Goal: Task Accomplishment & Management: Manage account settings

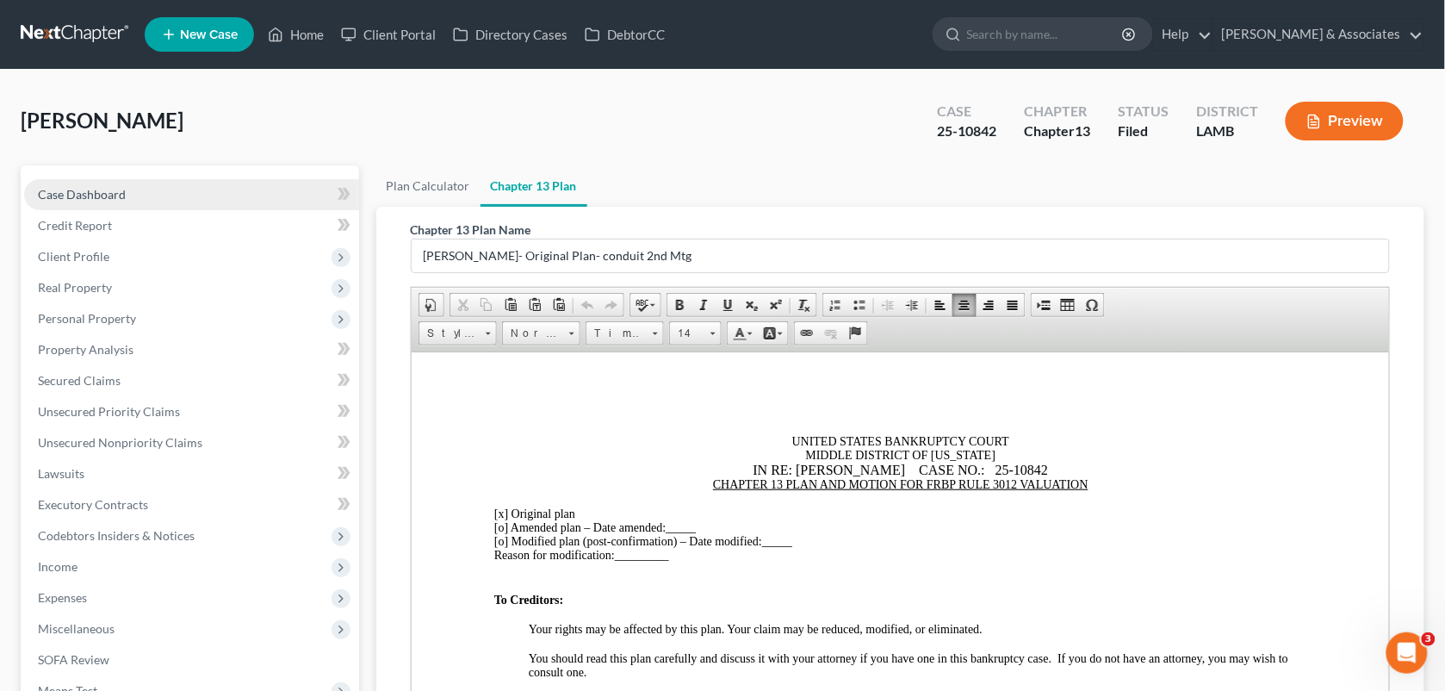
click at [123, 201] on link "Case Dashboard" at bounding box center [191, 194] width 335 height 31
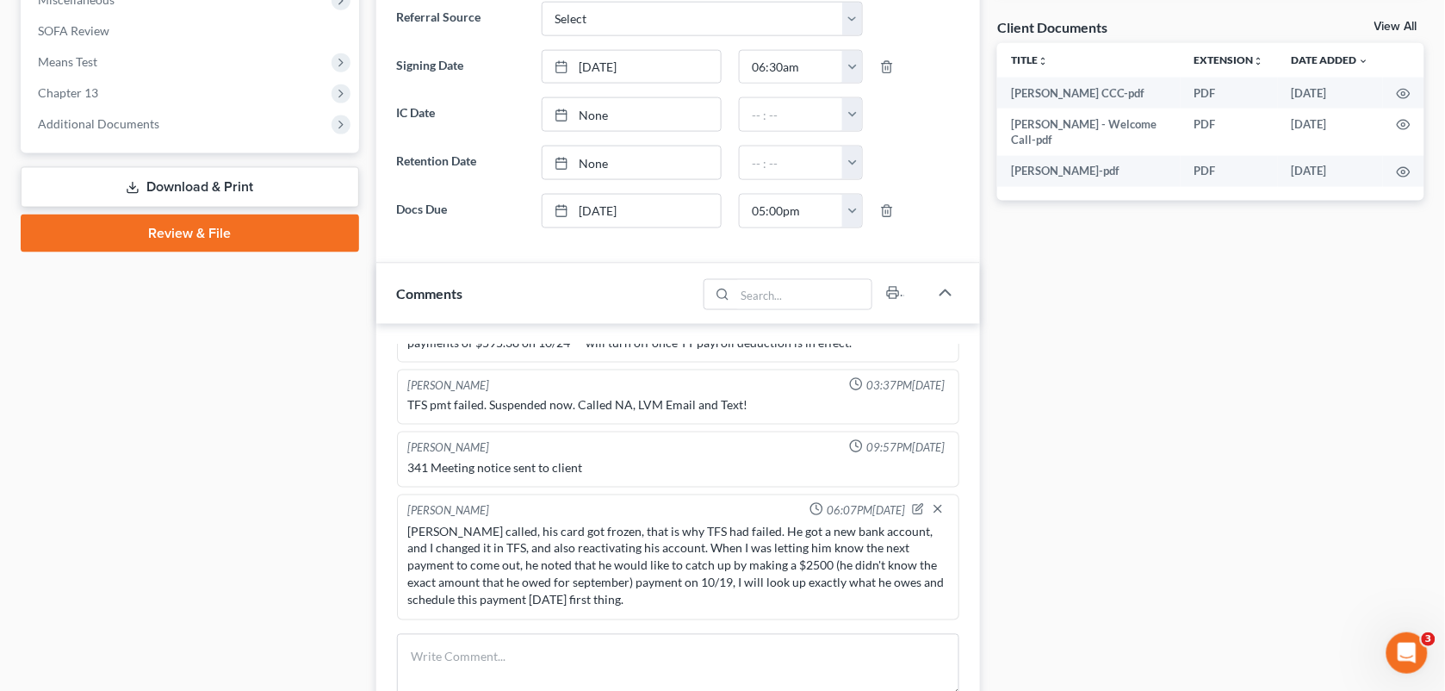
scroll to position [631, 0]
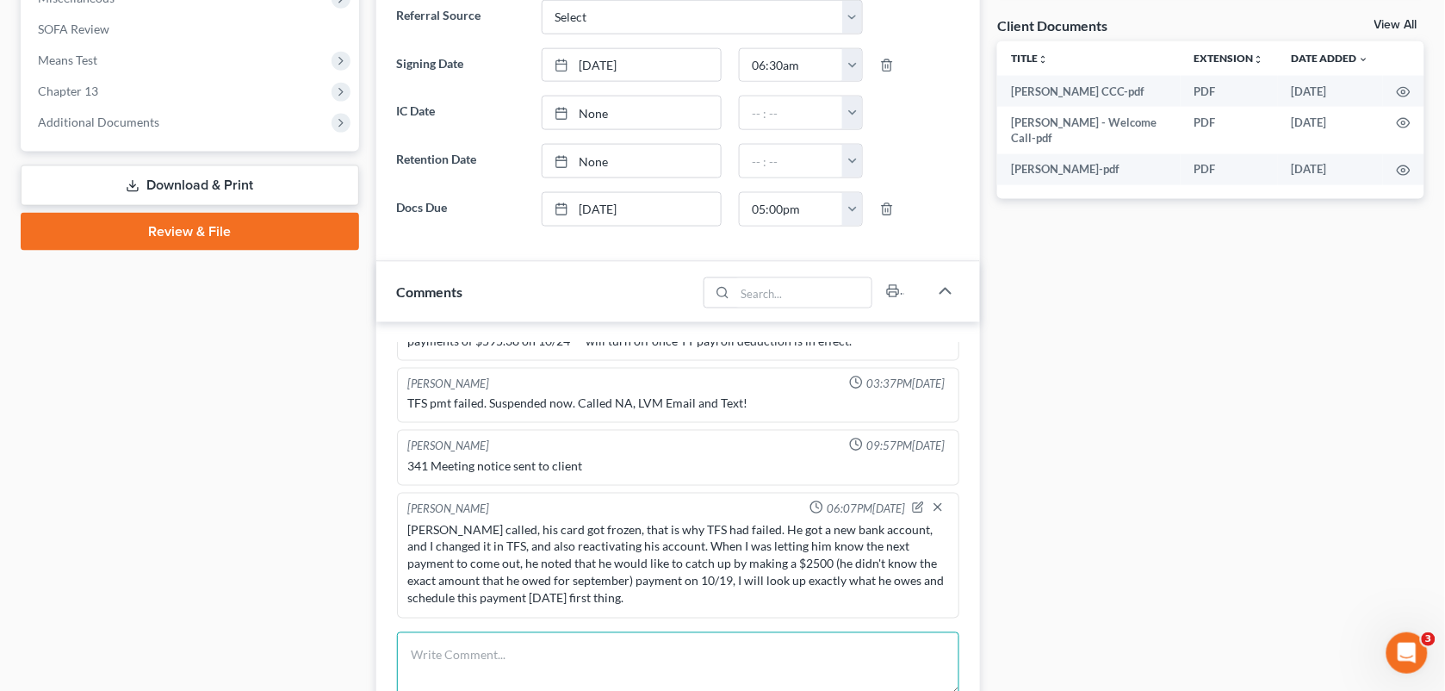
click at [534, 651] on textarea at bounding box center [678, 664] width 563 height 64
click at [410, 606] on div "[PERSON_NAME] called, his card got frozen, that is why TFS had failed. He got a…" at bounding box center [678, 564] width 541 height 86
click at [577, 674] on textarea "Set up payment for: $2580 to come out [DATE] in TFS. Called to tell him this an…" at bounding box center [678, 664] width 563 height 64
paste textarea "-EFCU (Checking Account) -Cash App -EFCU (Savings Account) & -Paystubs from [PE…"
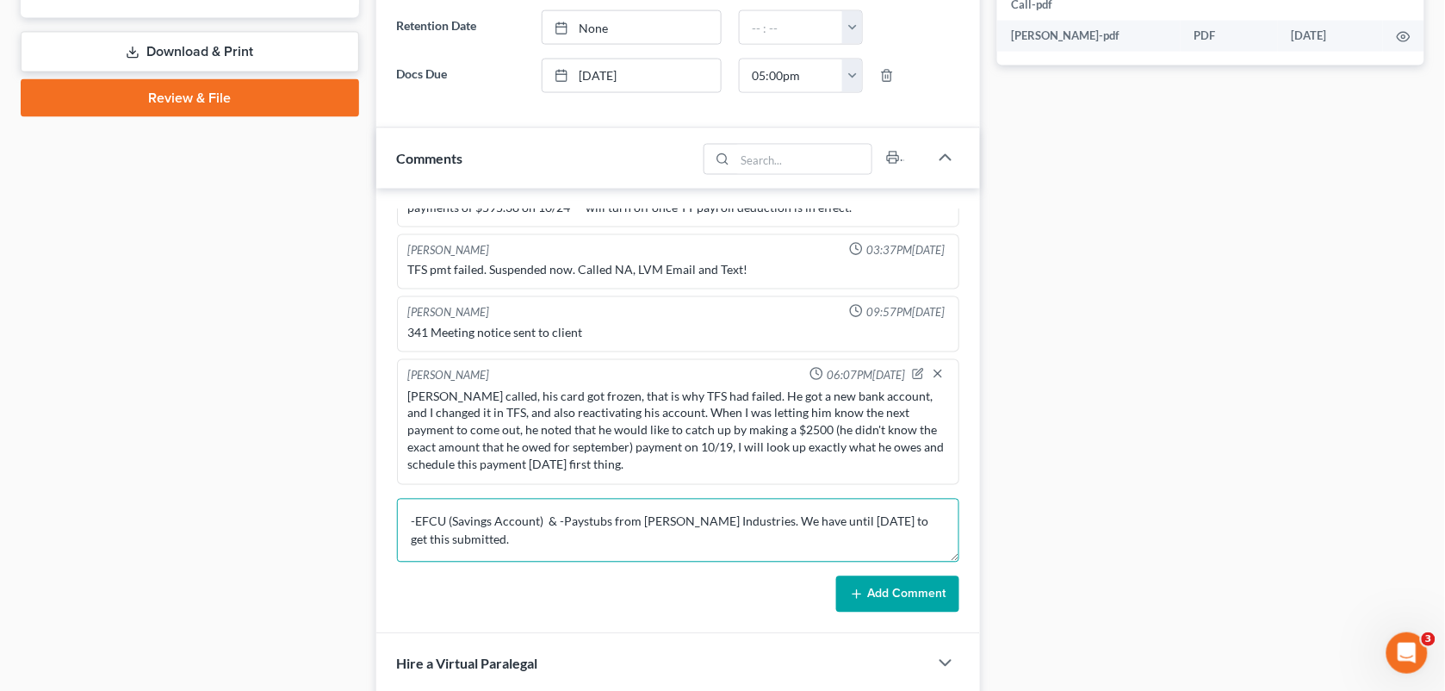
scroll to position [769, 0]
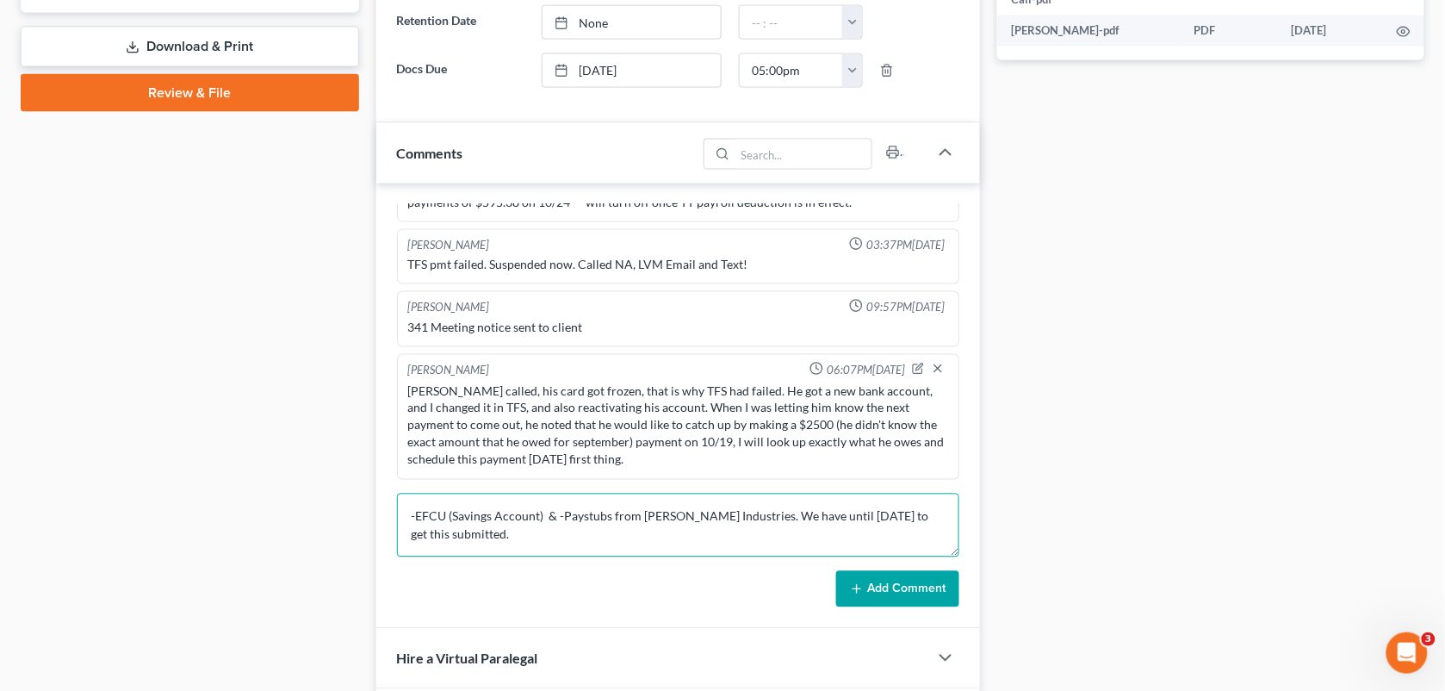
type textarea "Set up payment for: $2580 to come out [DATE] in TFS. Called to tell him this an…"
click at [862, 593] on icon at bounding box center [857, 589] width 14 height 14
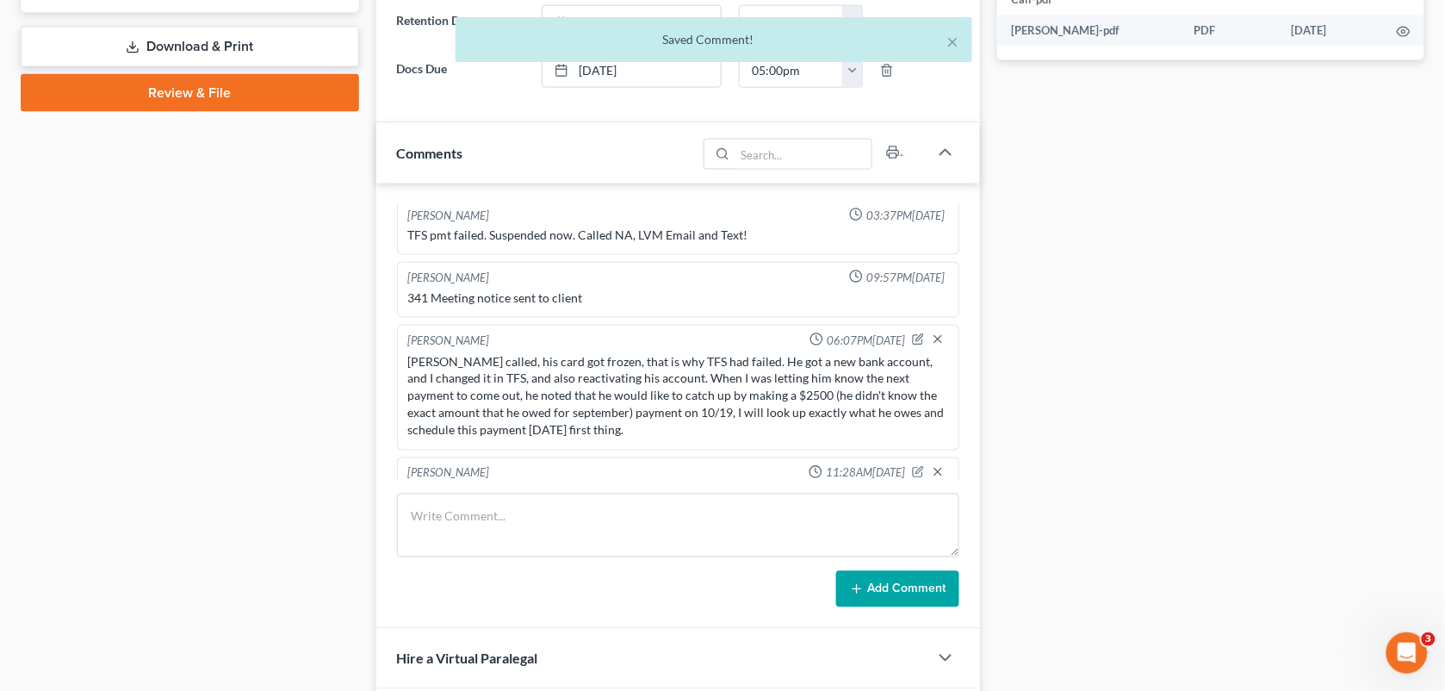
scroll to position [2892, 0]
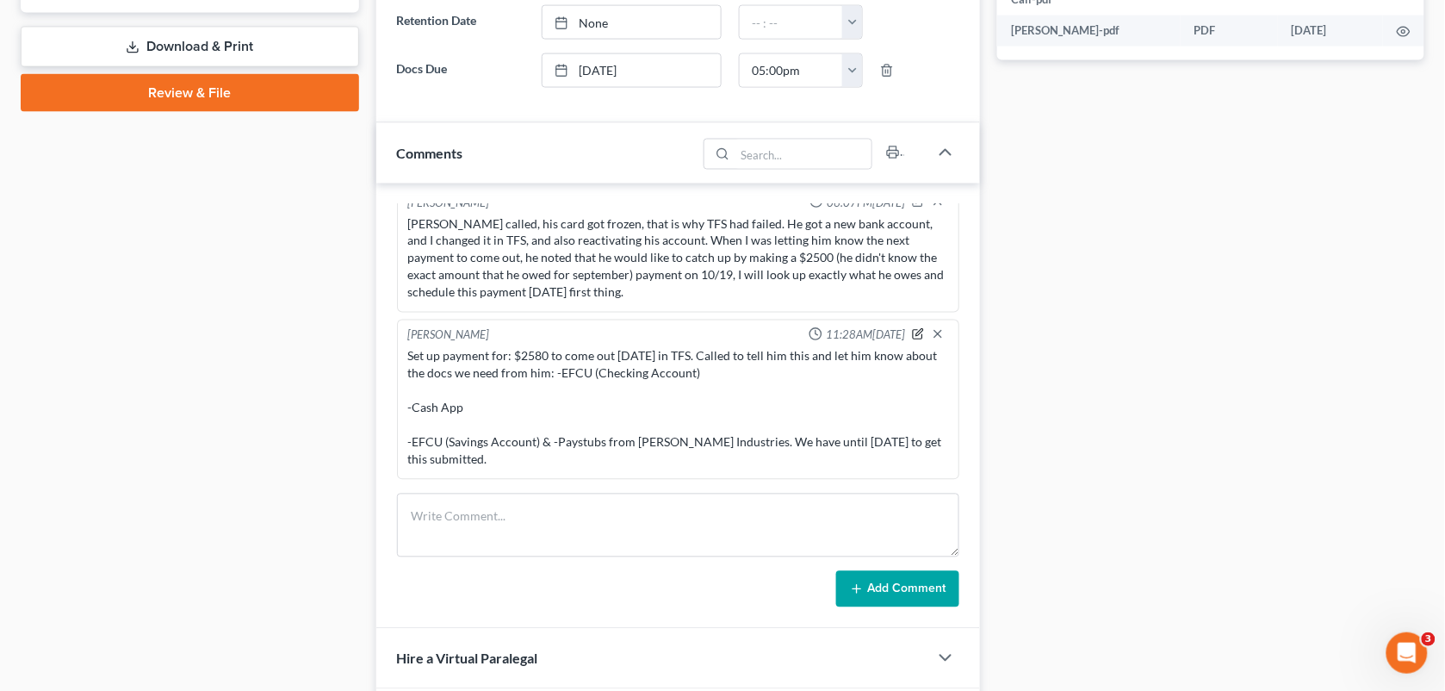
click at [912, 333] on icon "button" at bounding box center [918, 334] width 12 height 12
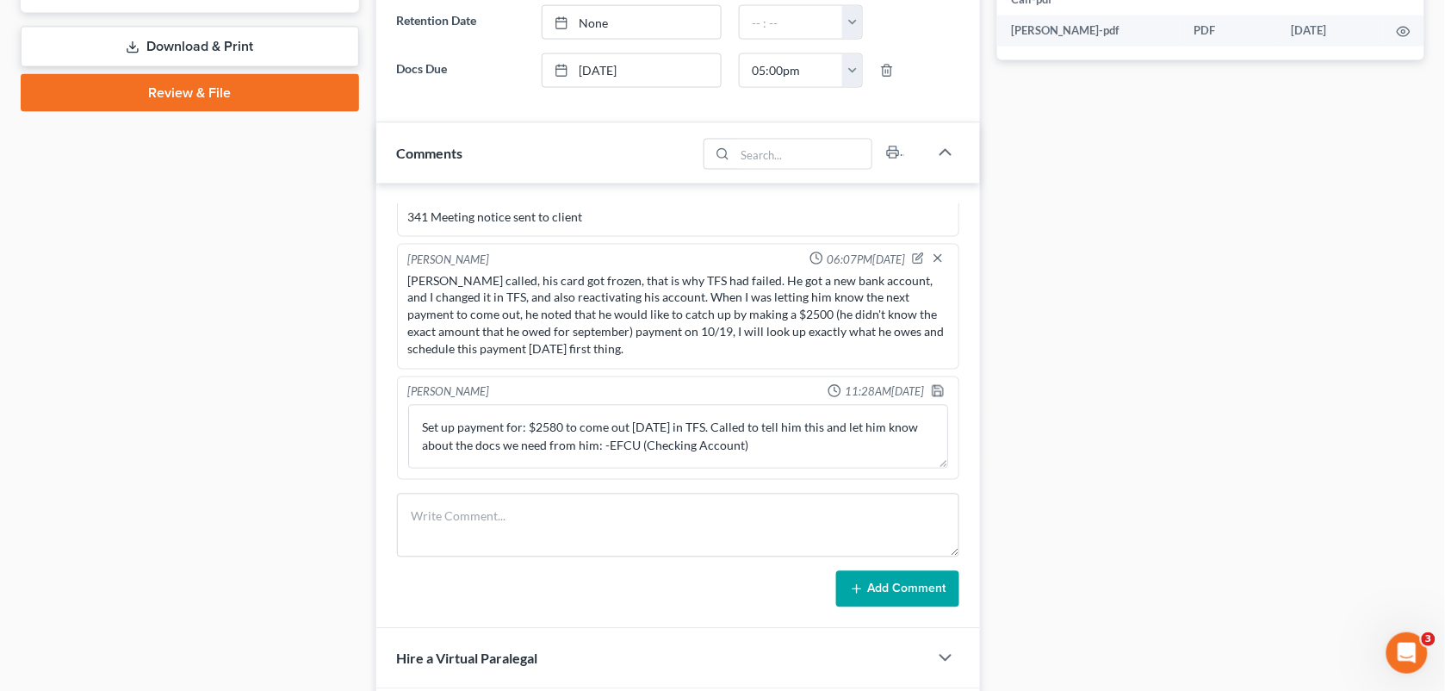
scroll to position [2835, 0]
click at [631, 442] on textarea "Set up payment for: $2580 to come out [DATE] in TFS. Called to tell him this an…" at bounding box center [678, 437] width 541 height 64
type textarea "Set up payment for: $2580 to come out [DATE] in TFS. Called to tell him this an…"
click at [933, 396] on icon "button" at bounding box center [938, 391] width 10 height 10
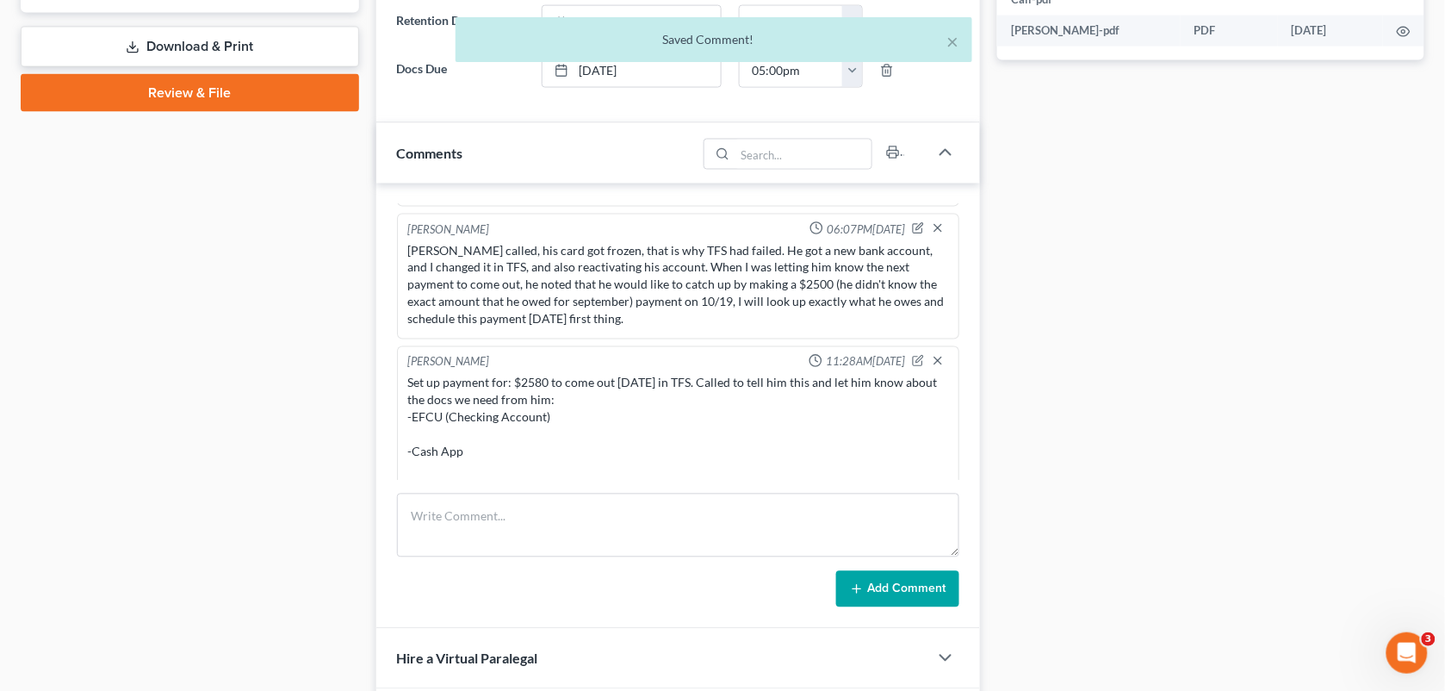
scroll to position [2909, 0]
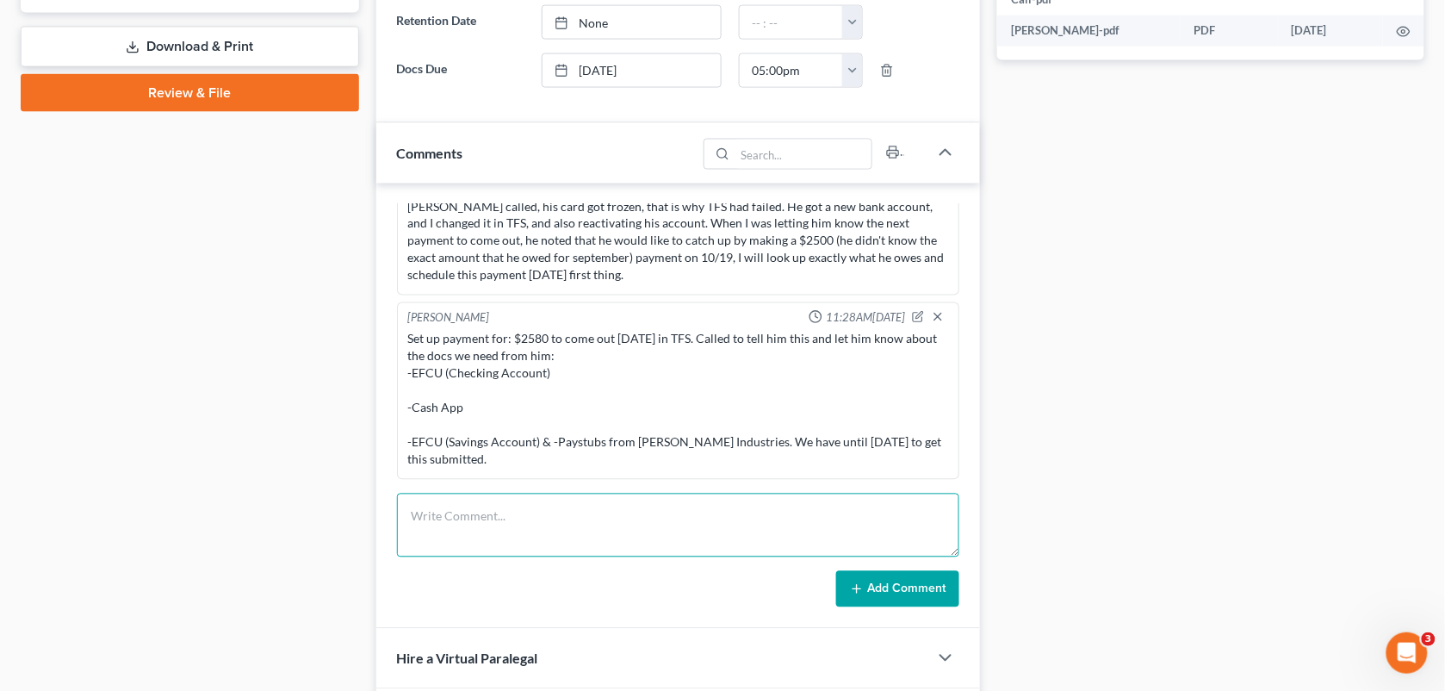
click at [521, 518] on textarea at bounding box center [678, 526] width 563 height 64
click at [912, 317] on icon "button" at bounding box center [918, 317] width 12 height 12
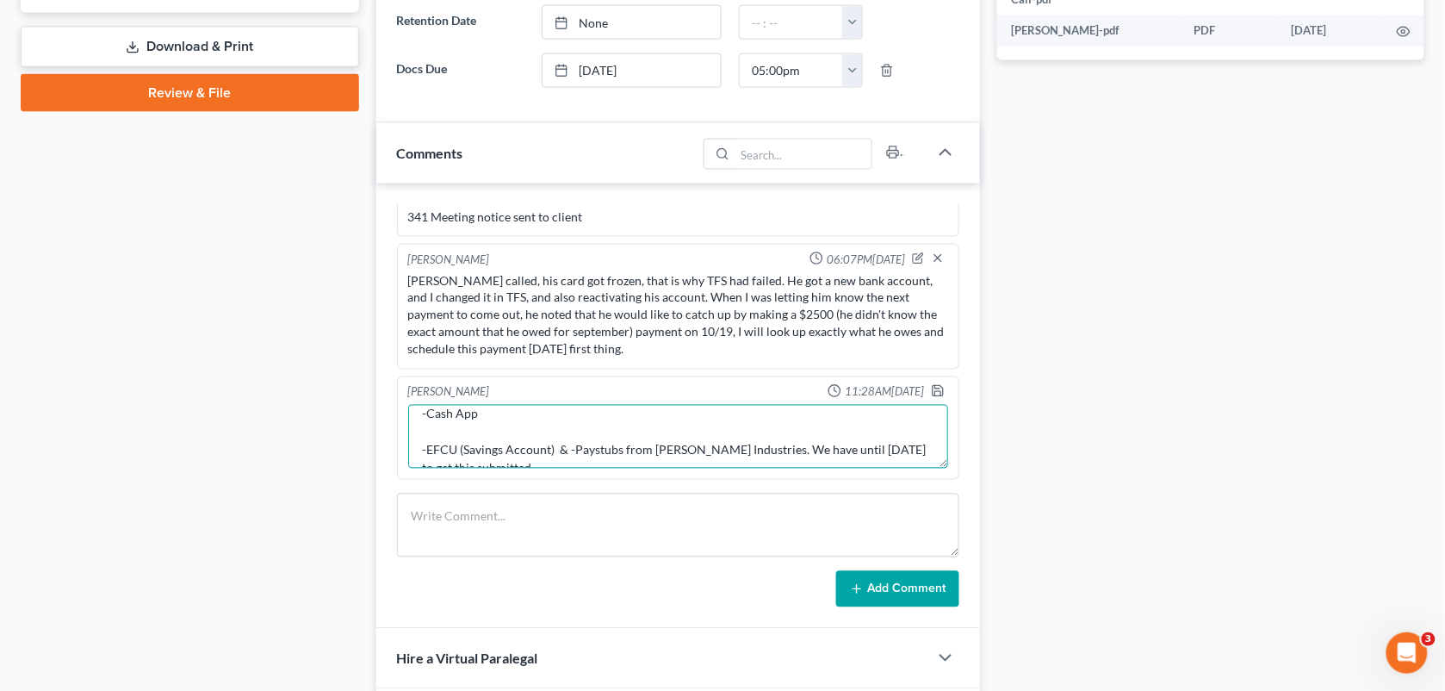
scroll to position [108, 0]
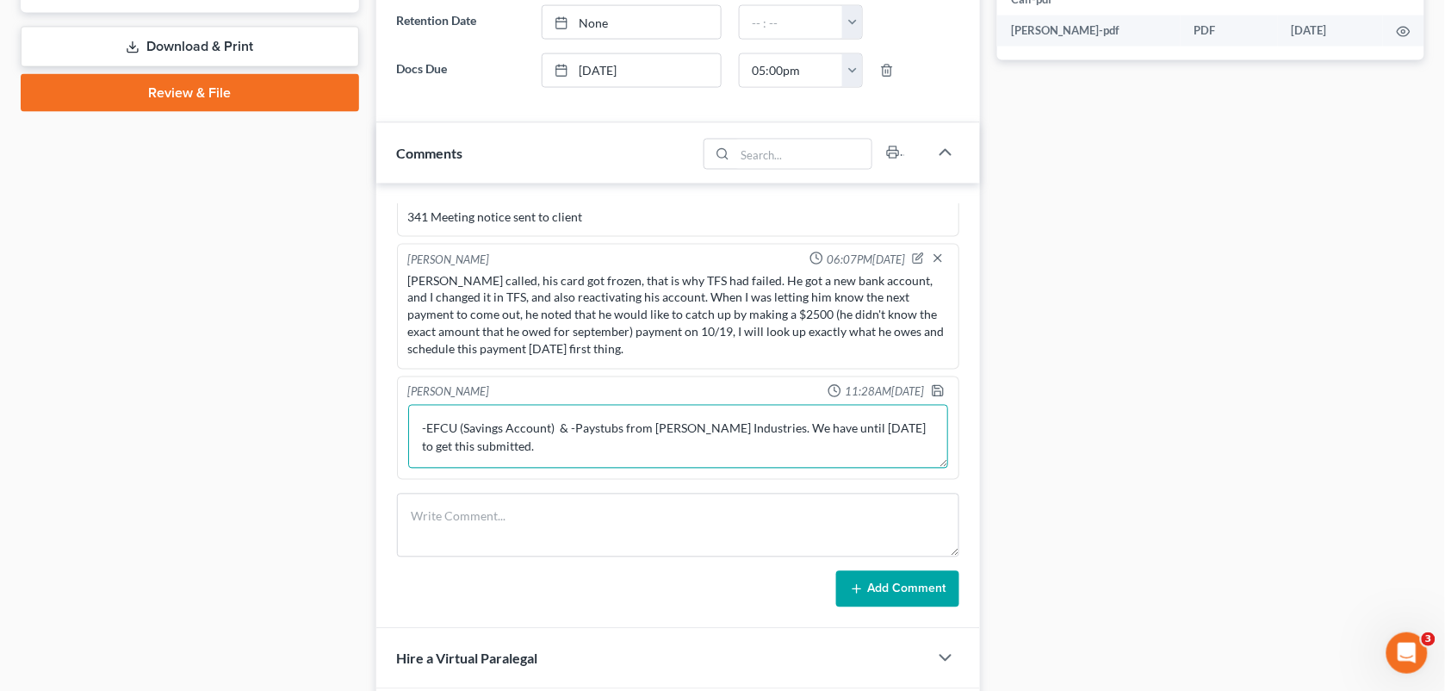
click at [721, 438] on textarea "Set up payment for: $2580 to come out [DATE] in TFS. Called to tell him this an…" at bounding box center [678, 437] width 541 height 64
click at [646, 445] on textarea "Set up payment for: $2580 to come out [DATE] in TFS. Called to tell him this an…" at bounding box center [678, 437] width 541 height 64
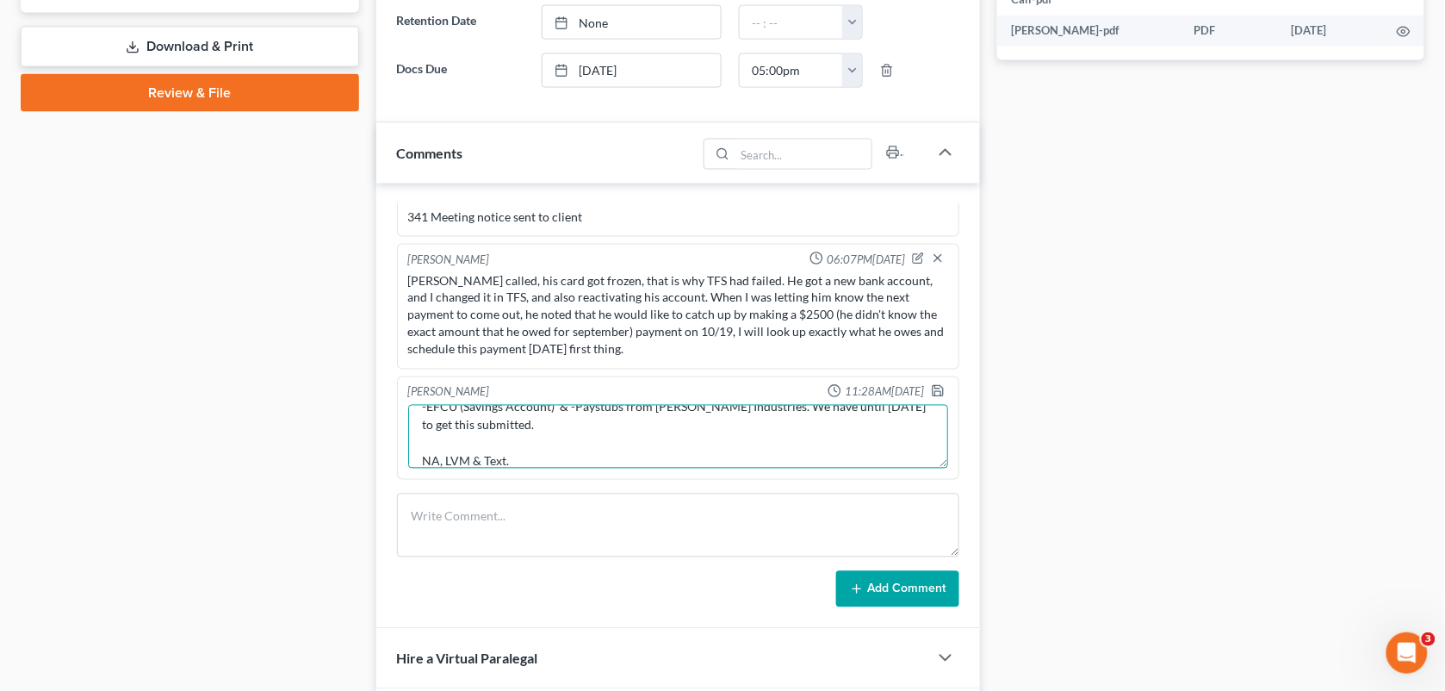
click at [425, 462] on textarea "Set up payment for: $2580 to come out [DATE] in TFS. Called to tell him this an…" at bounding box center [678, 437] width 541 height 64
click at [465, 440] on textarea "Set up payment for: $2580 to come out [DATE] in TFS. Called to tell him this an…" at bounding box center [678, 437] width 541 height 64
type textarea "Set up payment for: $2580 to come out [DATE] in TFS. Called to tell him this an…"
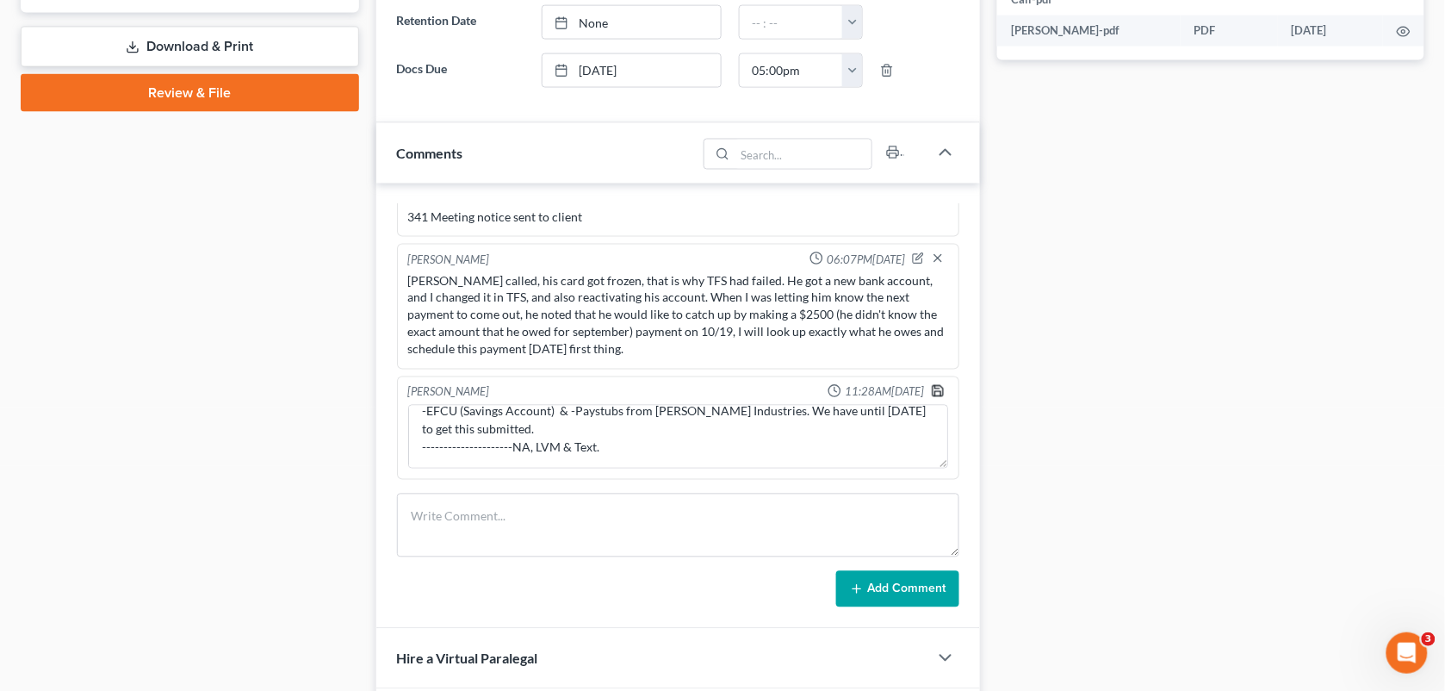
click at [931, 389] on icon "button" at bounding box center [938, 391] width 14 height 14
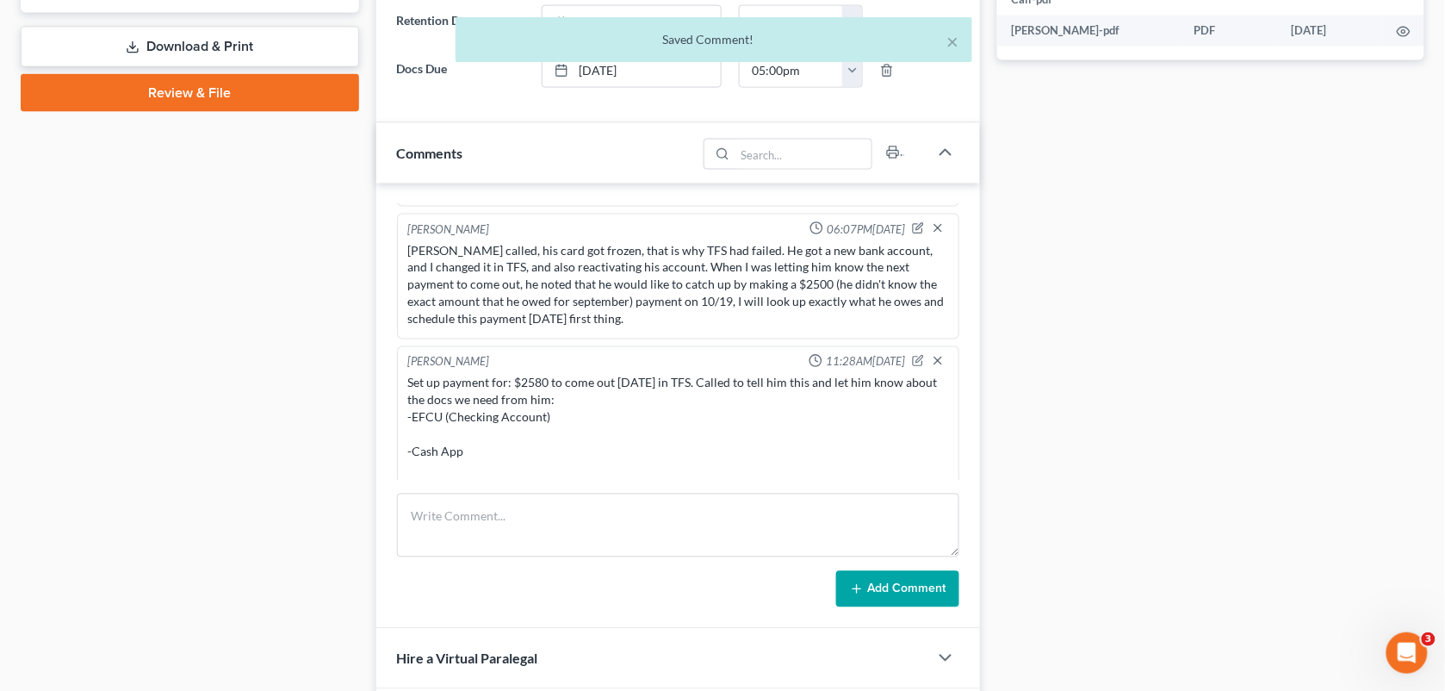
scroll to position [2926, 0]
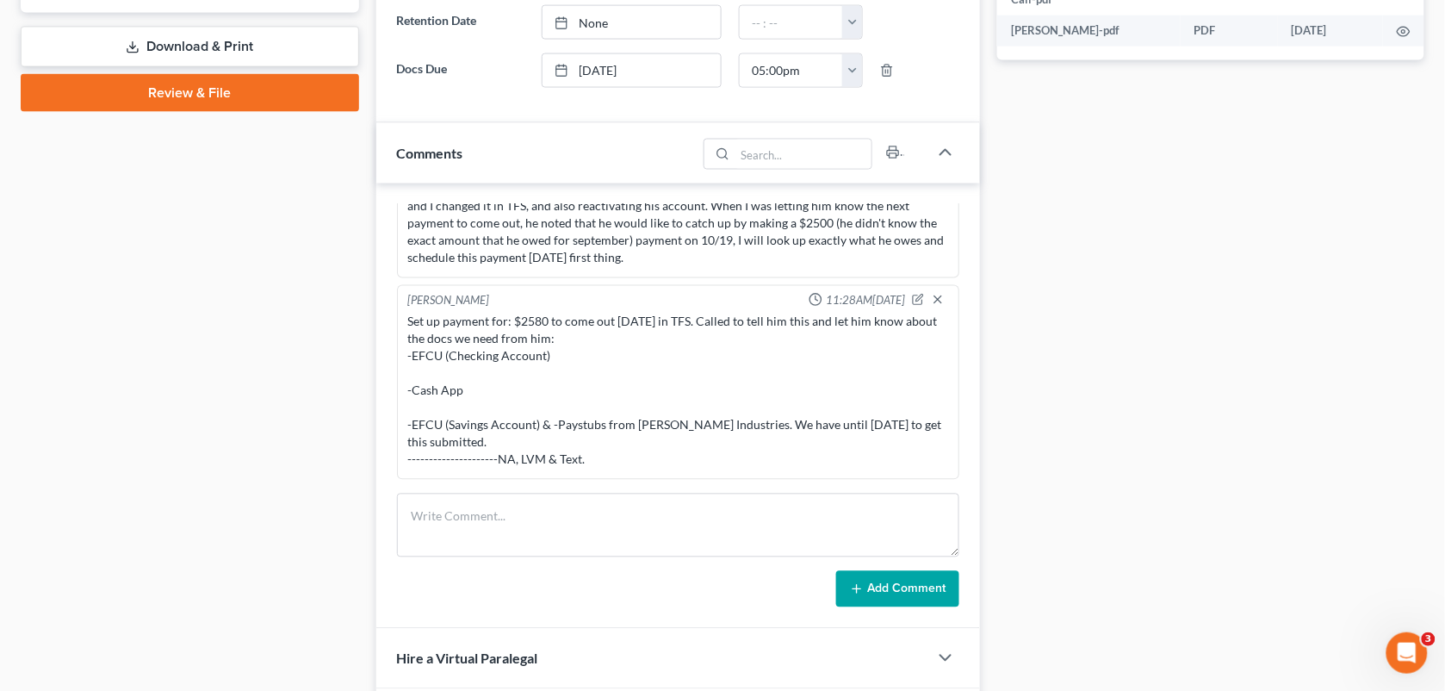
click at [1137, 140] on div "Docs Tasks Events Fees Timer 82% Completed Nothing here yet! Signed [MEDICAL_DA…" at bounding box center [1211, 133] width 444 height 1475
drag, startPoint x: 1440, startPoint y: 407, endPoint x: 1441, endPoint y: 178, distance: 228.3
click at [1441, 178] on div "[PERSON_NAME] Upgraded Case 25-10842 Chapter Chapter 13 Status Filed District L…" at bounding box center [722, 103] width 1445 height 1605
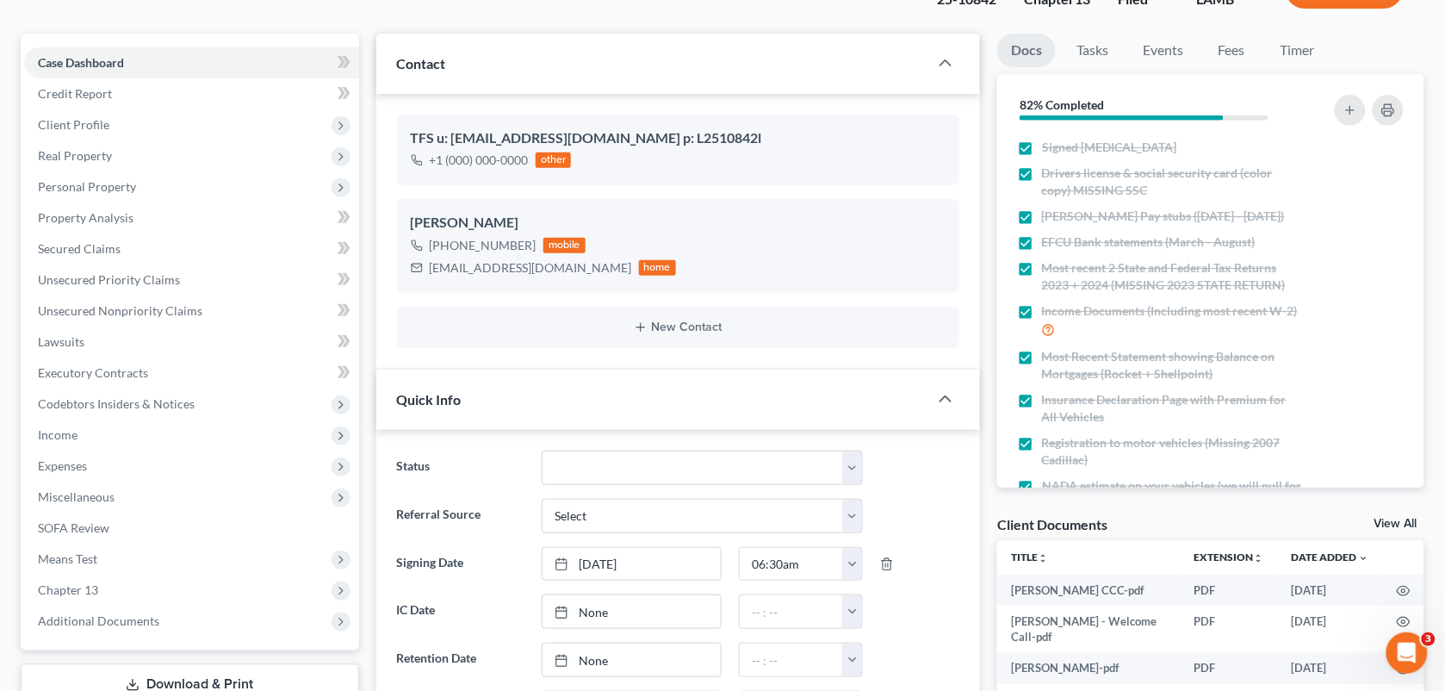
scroll to position [0, 0]
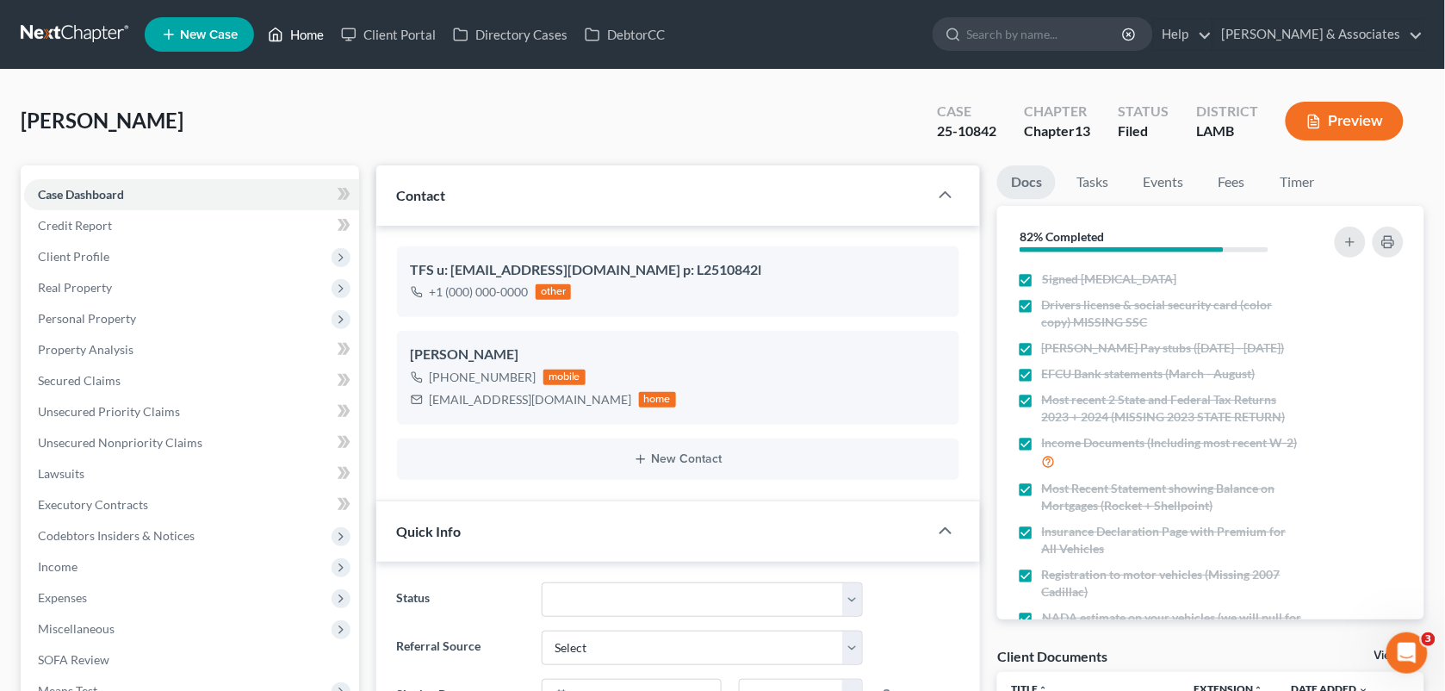
click at [297, 22] on link "Home" at bounding box center [295, 34] width 73 height 31
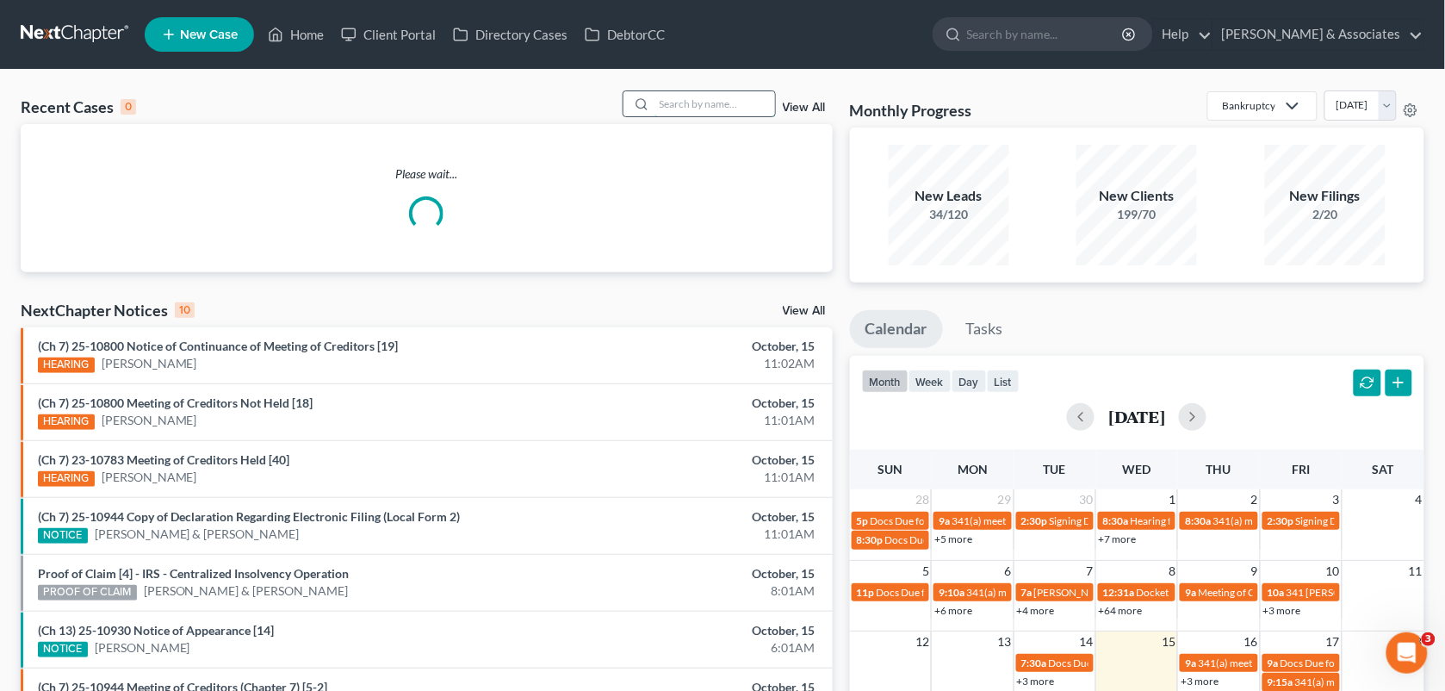
click at [681, 108] on input "search" at bounding box center [715, 103] width 121 height 25
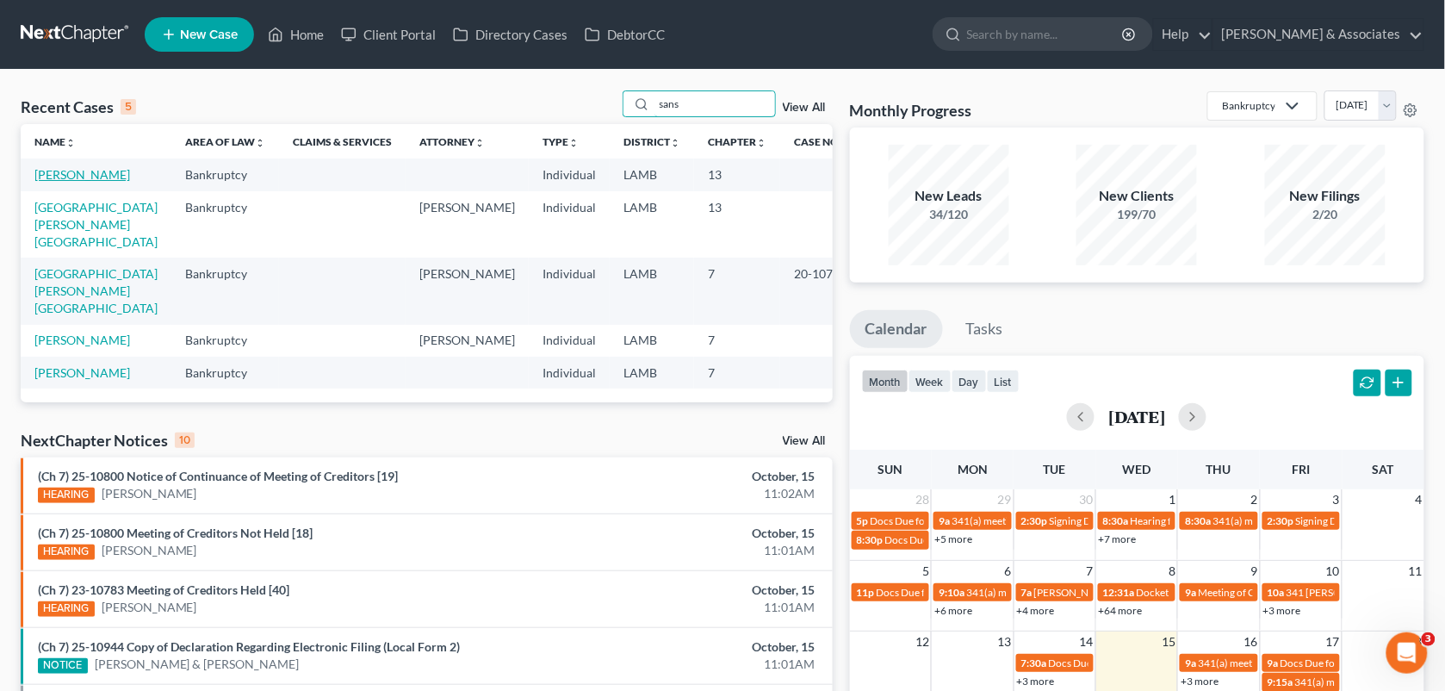
type input "sans"
click at [75, 171] on link "[PERSON_NAME]" at bounding box center [82, 174] width 96 height 15
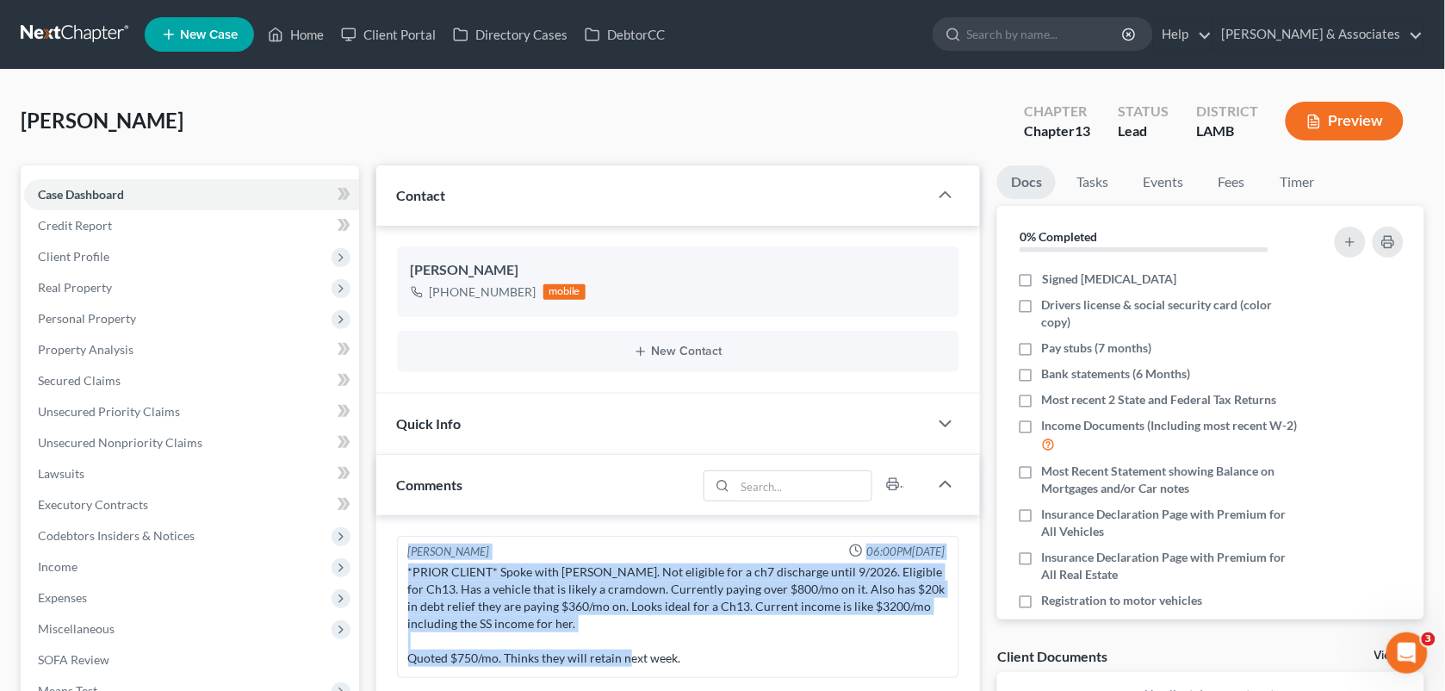
drag, startPoint x: 681, startPoint y: 660, endPoint x: 406, endPoint y: 550, distance: 296.9
click at [406, 550] on div "[PERSON_NAME] 06:00PM[DATE] *PRIOR CLIENT* Spoke with [PERSON_NAME]. Not eligib…" at bounding box center [678, 607] width 563 height 142
copy div "[PERSON_NAME] 06:00PM[DATE] *PRIOR CLIENT* Spoke with [PERSON_NAME]. Not eligib…"
click at [663, 541] on div "[PERSON_NAME] 06:00PM[DATE] *PRIOR CLIENT* Spoke with [PERSON_NAME]. Not eligib…" at bounding box center [678, 607] width 563 height 142
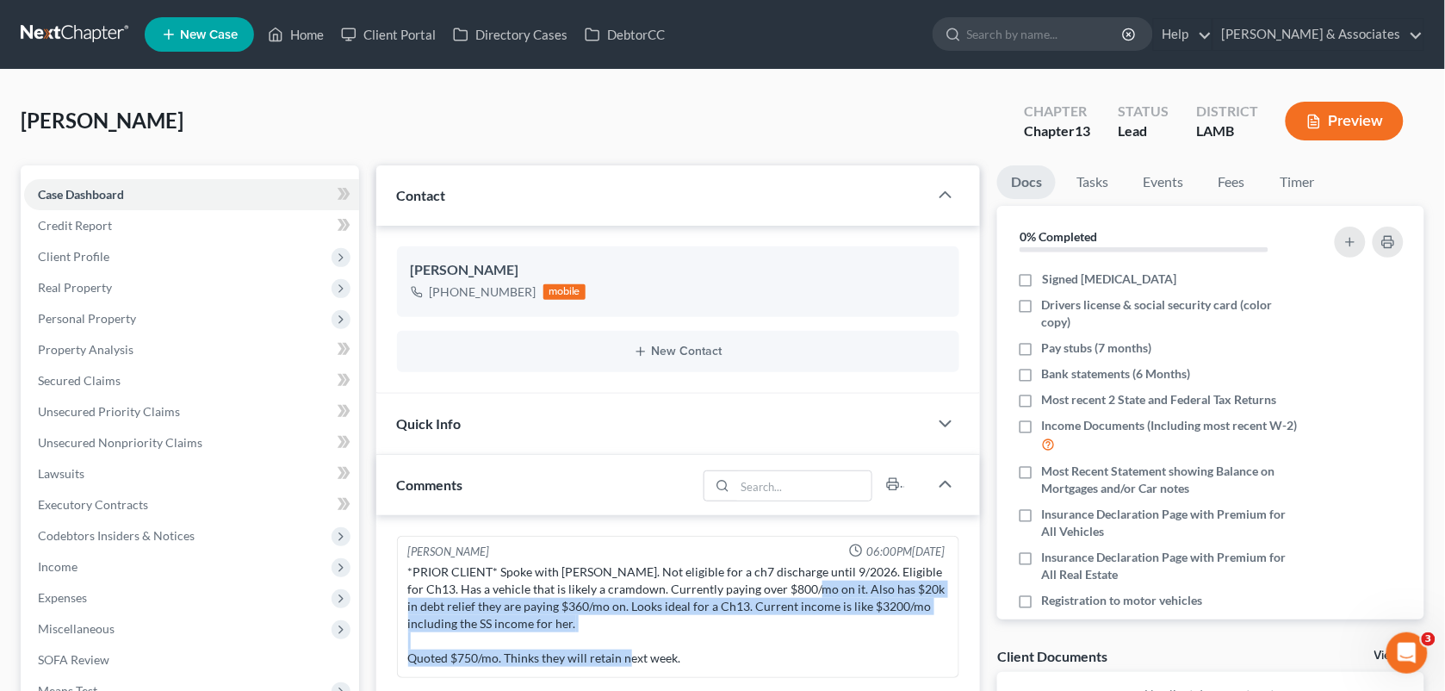
drag, startPoint x: 776, startPoint y: 590, endPoint x: 837, endPoint y: 650, distance: 85.9
click at [837, 650] on div "*PRIOR CLIENT* Spoke with [PERSON_NAME]. Not eligible for a ch7 discharge until…" at bounding box center [678, 614] width 541 height 103
copy div "Also has $20k in debt relief they are paying $360/mo on. Looks ideal for a Ch13…"
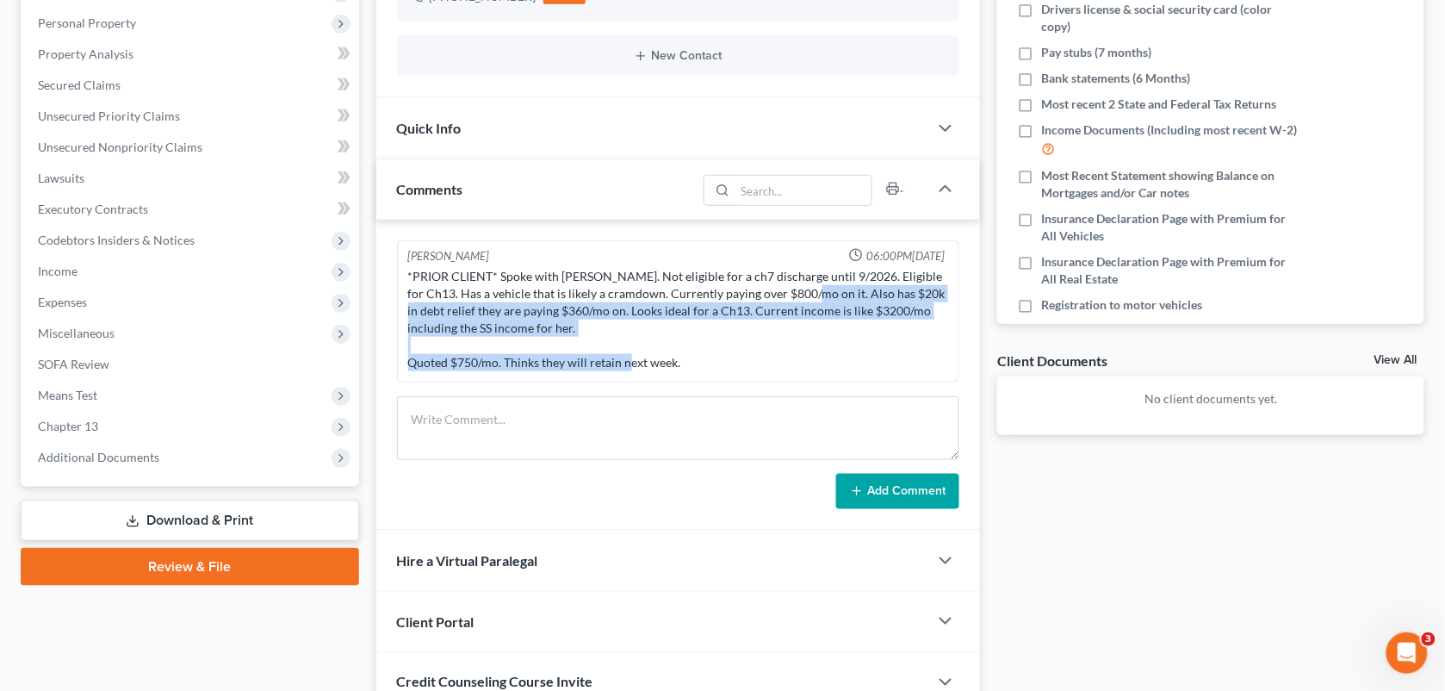
scroll to position [320, 0]
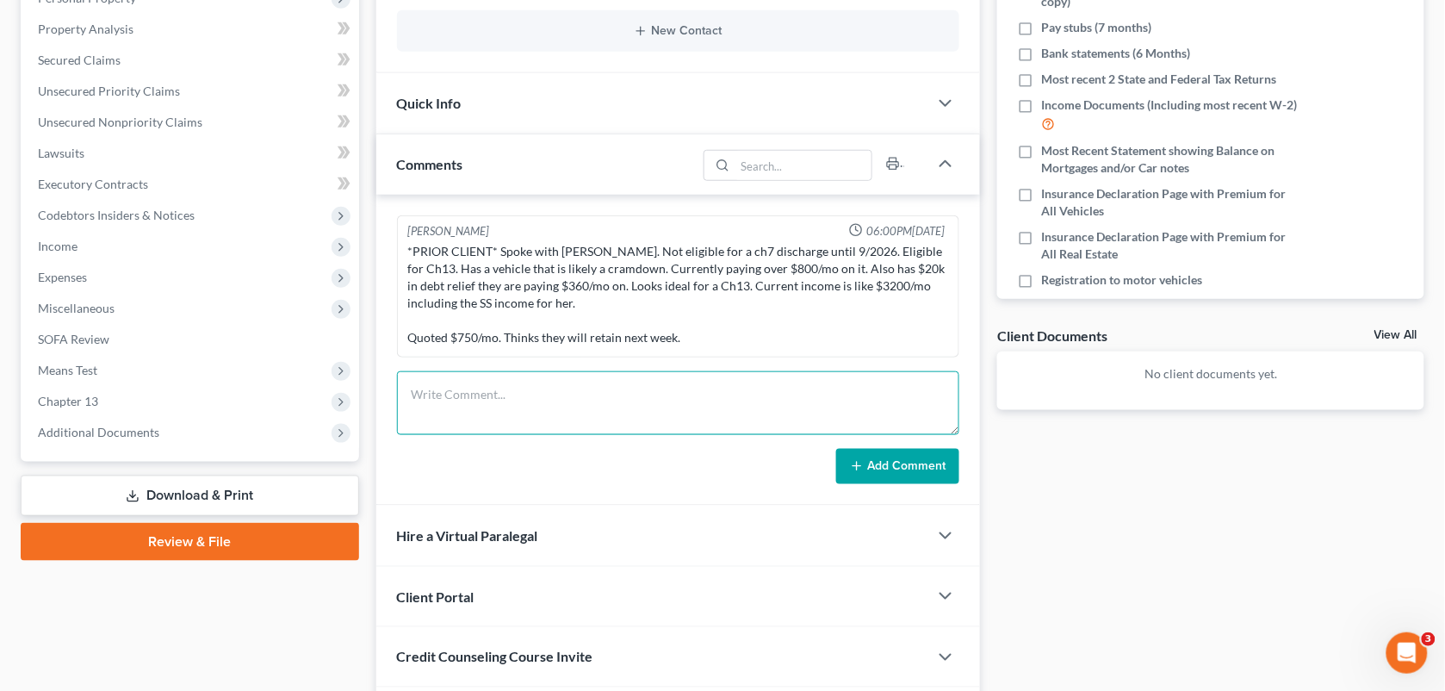
click at [527, 401] on textarea at bounding box center [678, 403] width 563 height 64
paste textarea "She called back, She wants to set a time to have a phone call with him, I guess…"
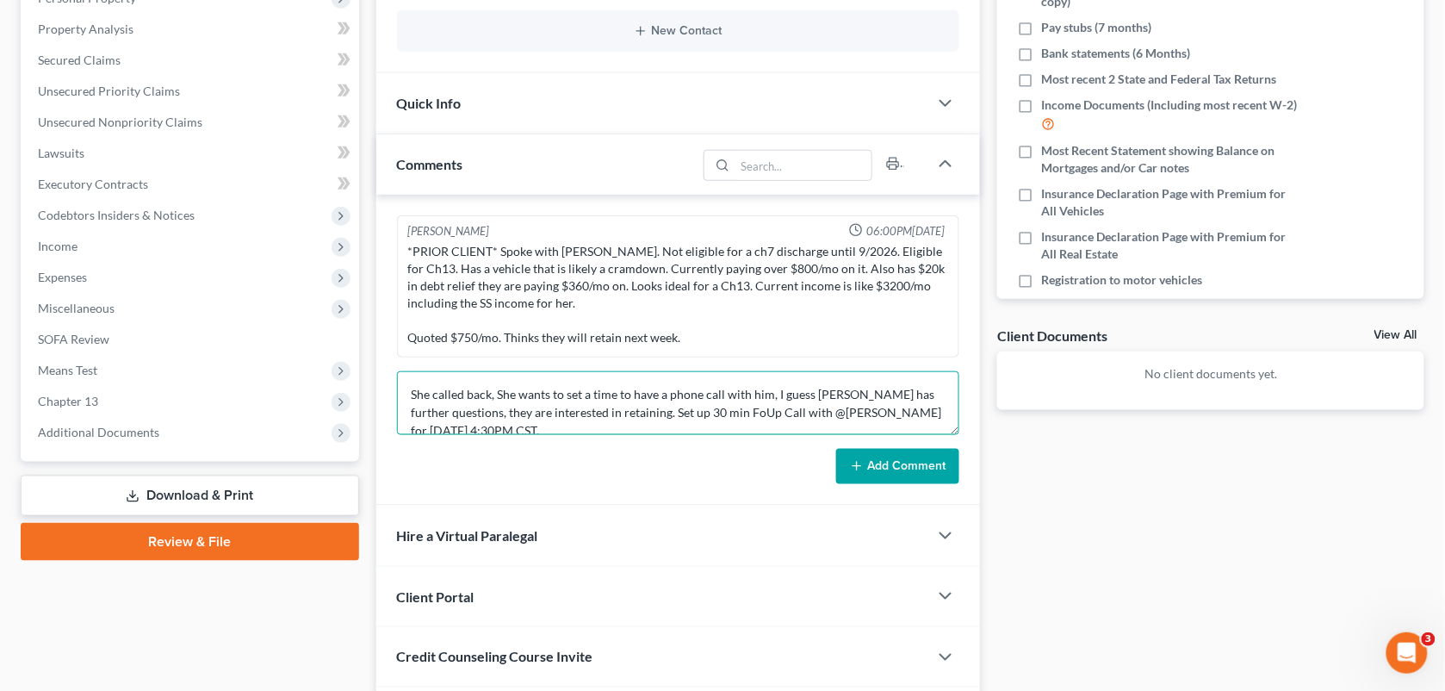
scroll to position [2, 0]
type textarea "She called back, She wants to set a time to have a phone call with him, I guess…"
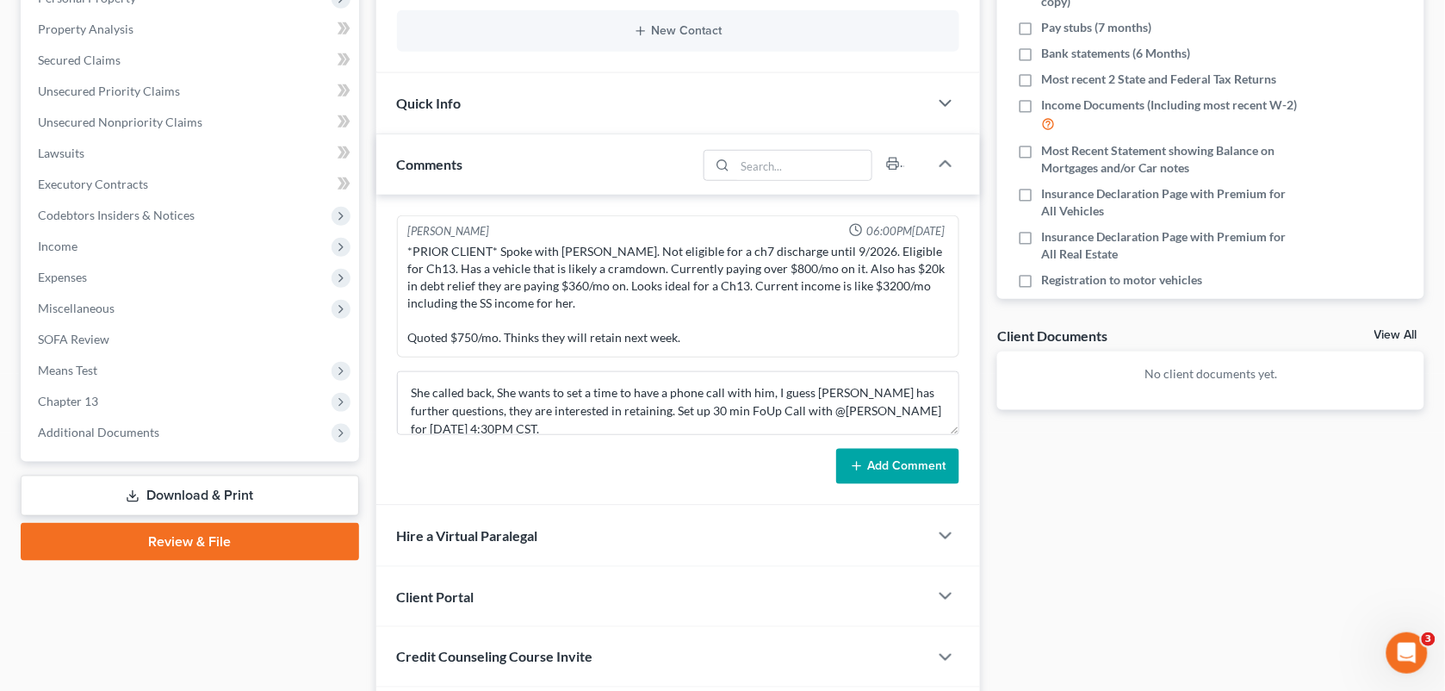
click at [883, 455] on button "Add Comment" at bounding box center [897, 467] width 123 height 36
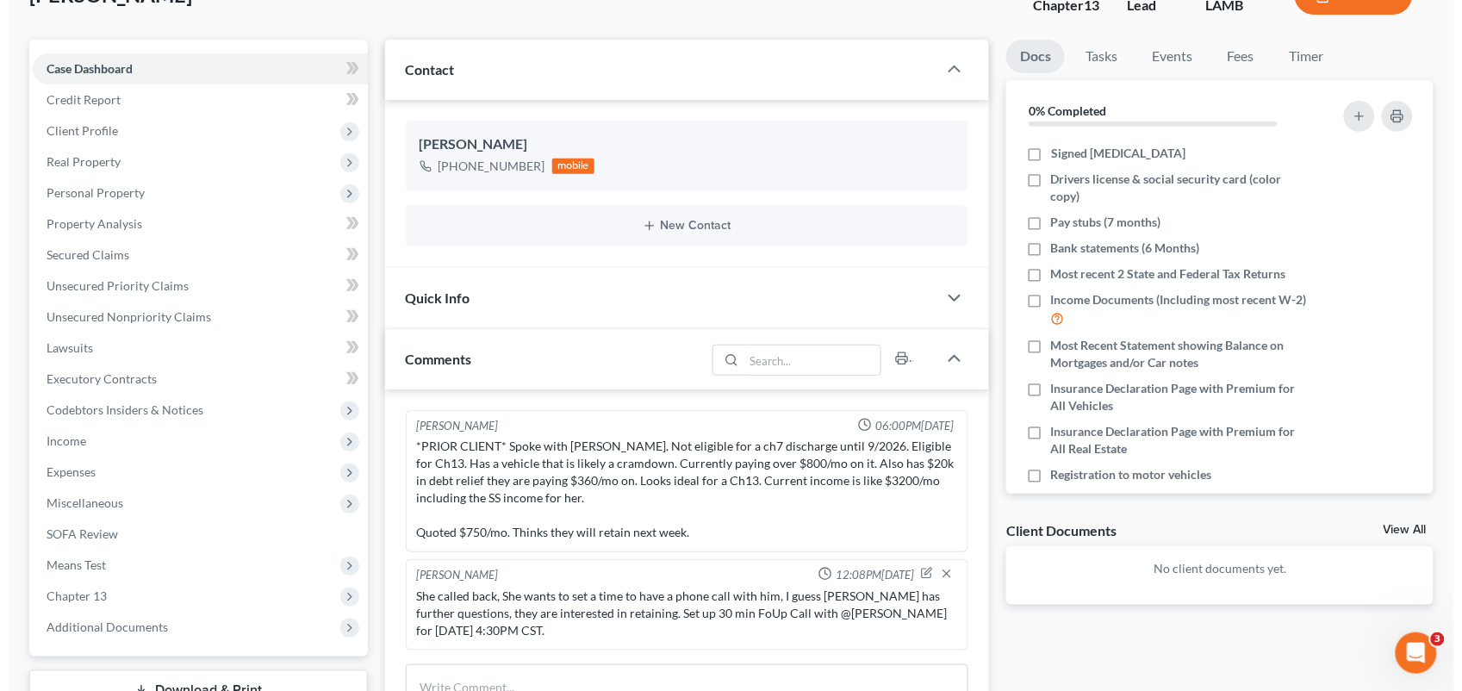
scroll to position [0, 0]
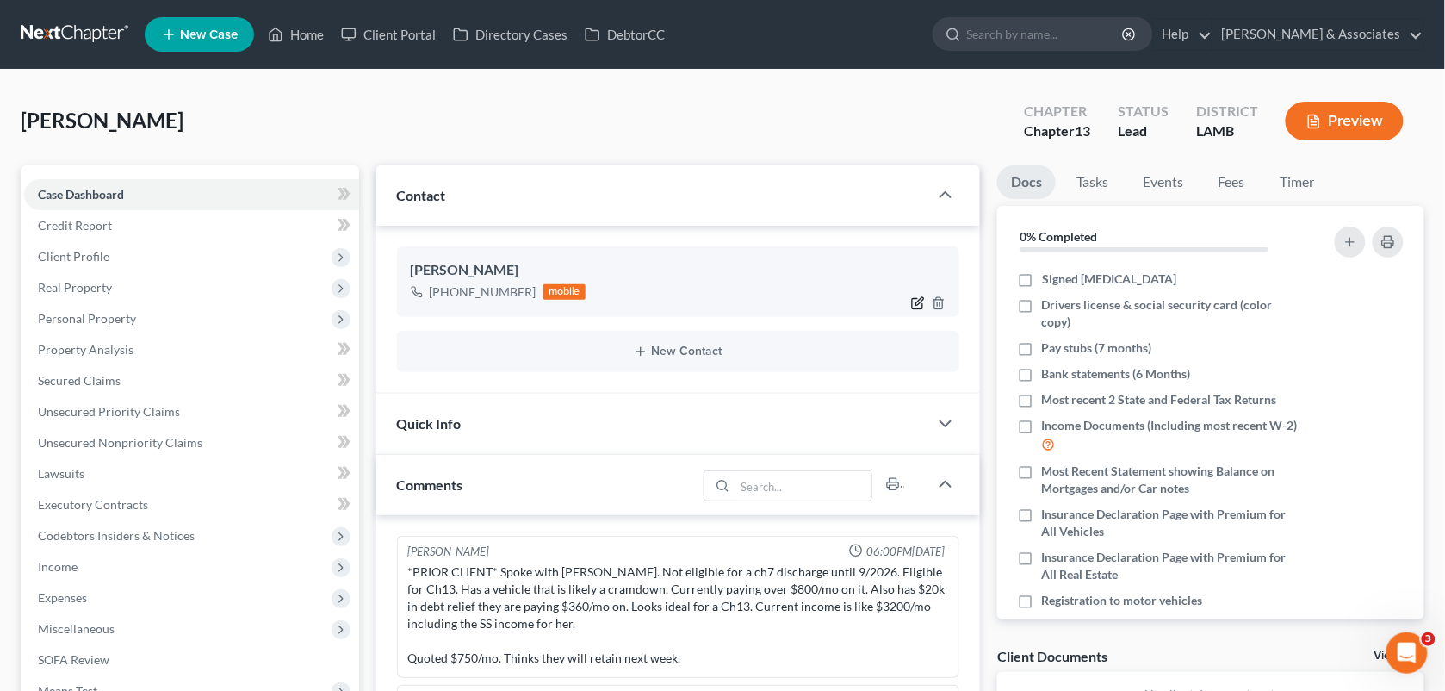
click at [919, 304] on icon "button" at bounding box center [921, 302] width 8 height 8
select select "0"
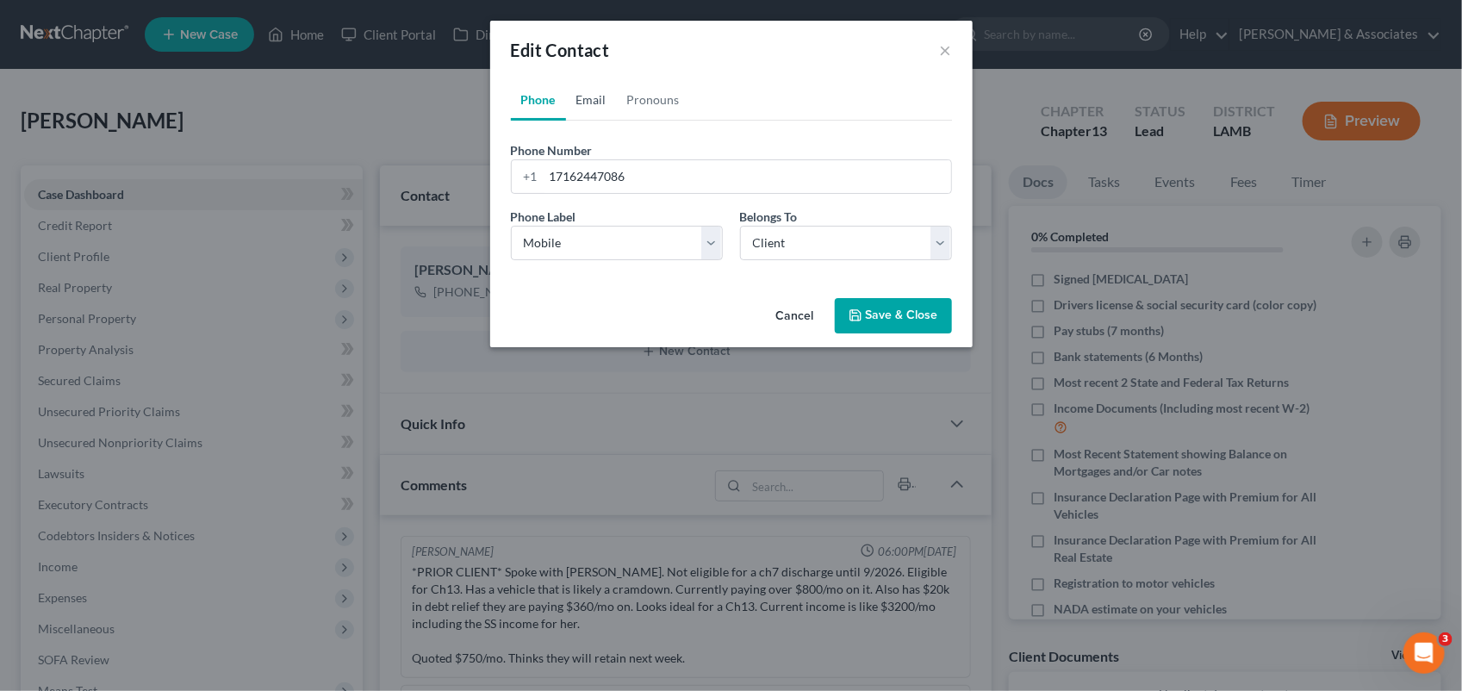
click at [591, 87] on link "Email" at bounding box center [591, 99] width 51 height 41
click at [600, 171] on input "email" at bounding box center [747, 176] width 407 height 33
paste input "She called back, She wants to set a time to have a phone call with him, I guess…"
type input "She called back, She wants to set a time to have a phone call with him, I guess…"
click at [620, 190] on input "email" at bounding box center [747, 176] width 407 height 33
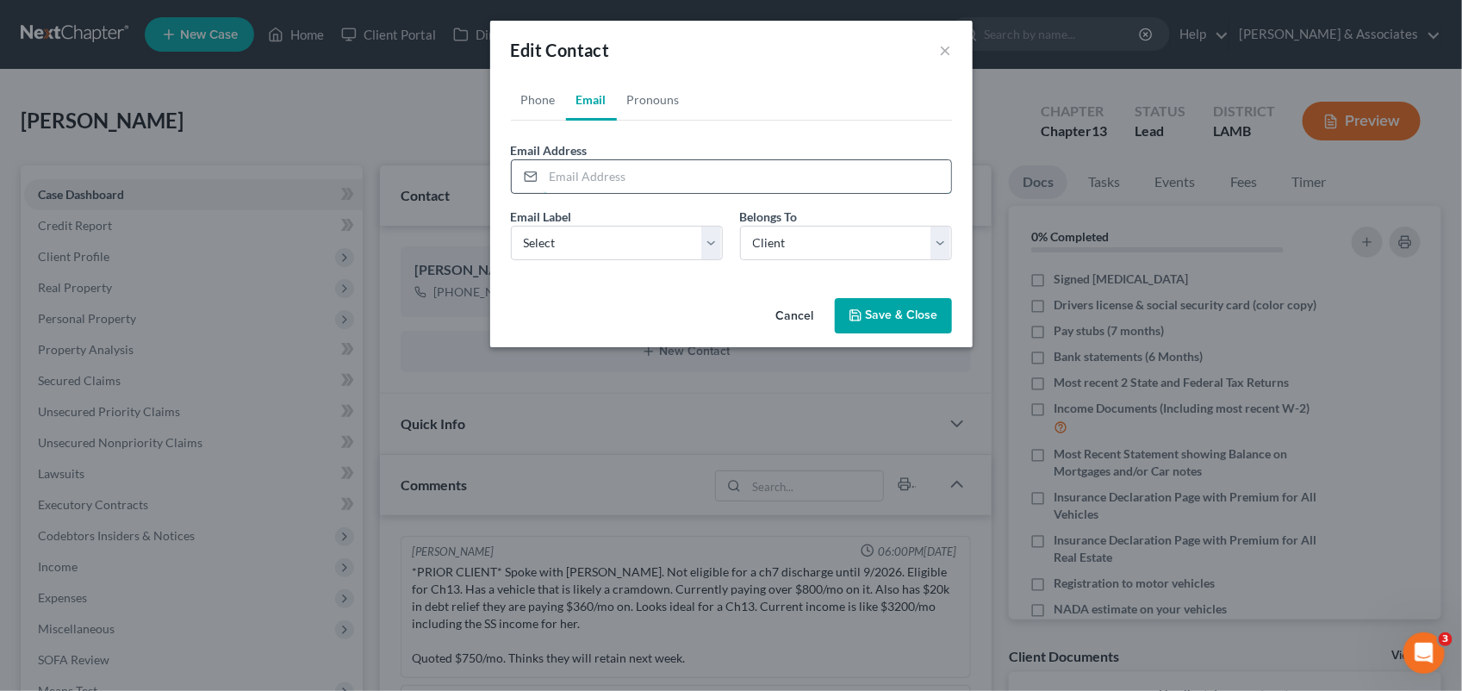
paste input "[EMAIL_ADDRESS][DOMAIN_NAME]"
type input "[EMAIL_ADDRESS][DOMAIN_NAME]"
click at [890, 314] on button "Save & Close" at bounding box center [893, 316] width 117 height 36
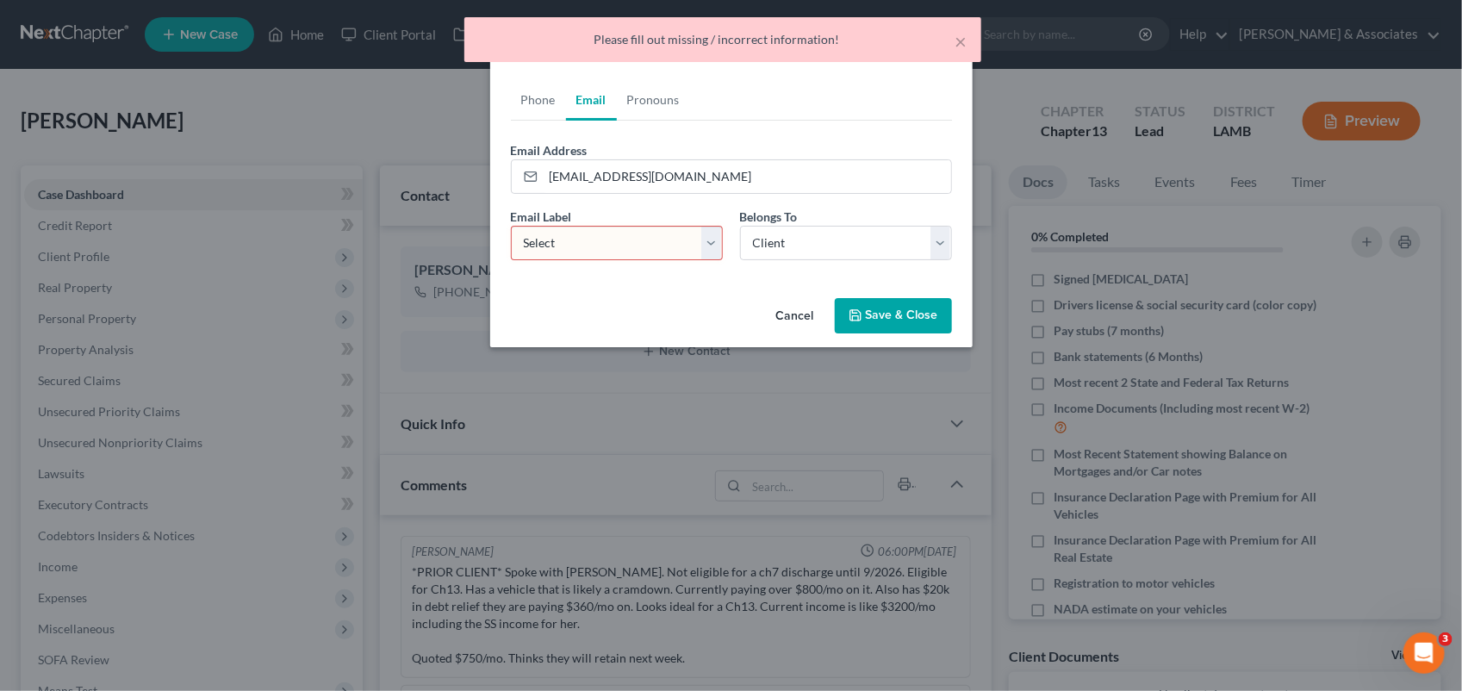
click at [707, 250] on select "Select Home Work Other" at bounding box center [617, 243] width 212 height 34
select select "0"
click at [511, 226] on select "Select Home Work Other" at bounding box center [617, 243] width 212 height 34
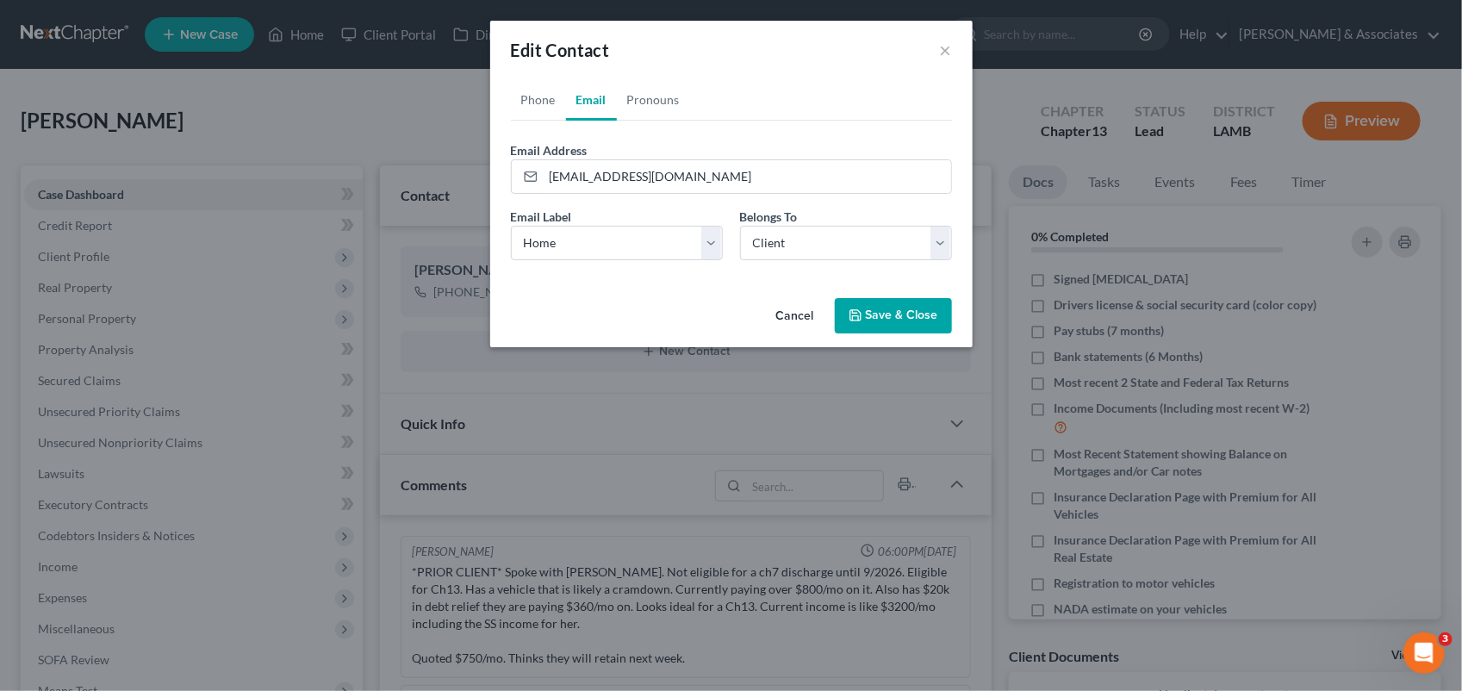
click at [900, 314] on button "Save & Close" at bounding box center [893, 316] width 117 height 36
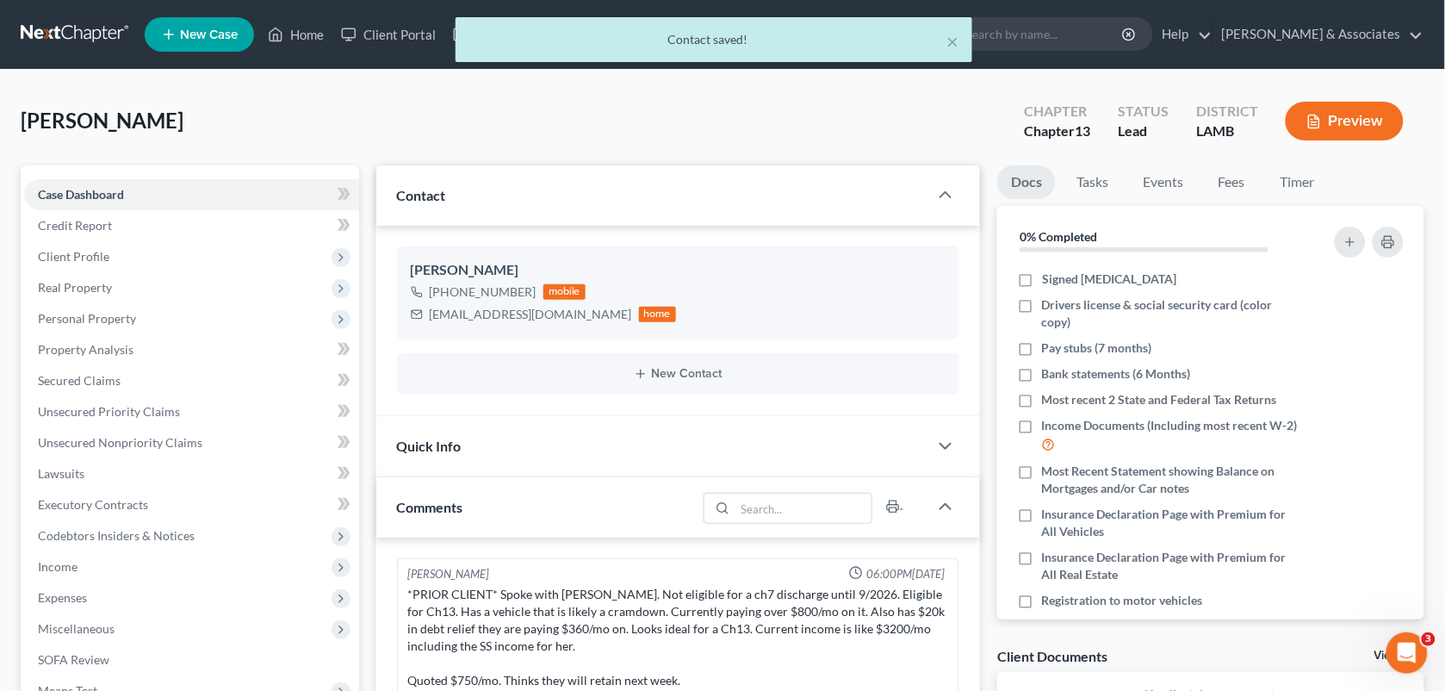
click at [773, 142] on div "[PERSON_NAME] Upgraded Chapter Chapter 13 Status Lead District [GEOGRAPHIC_DATA]" at bounding box center [723, 127] width 1404 height 75
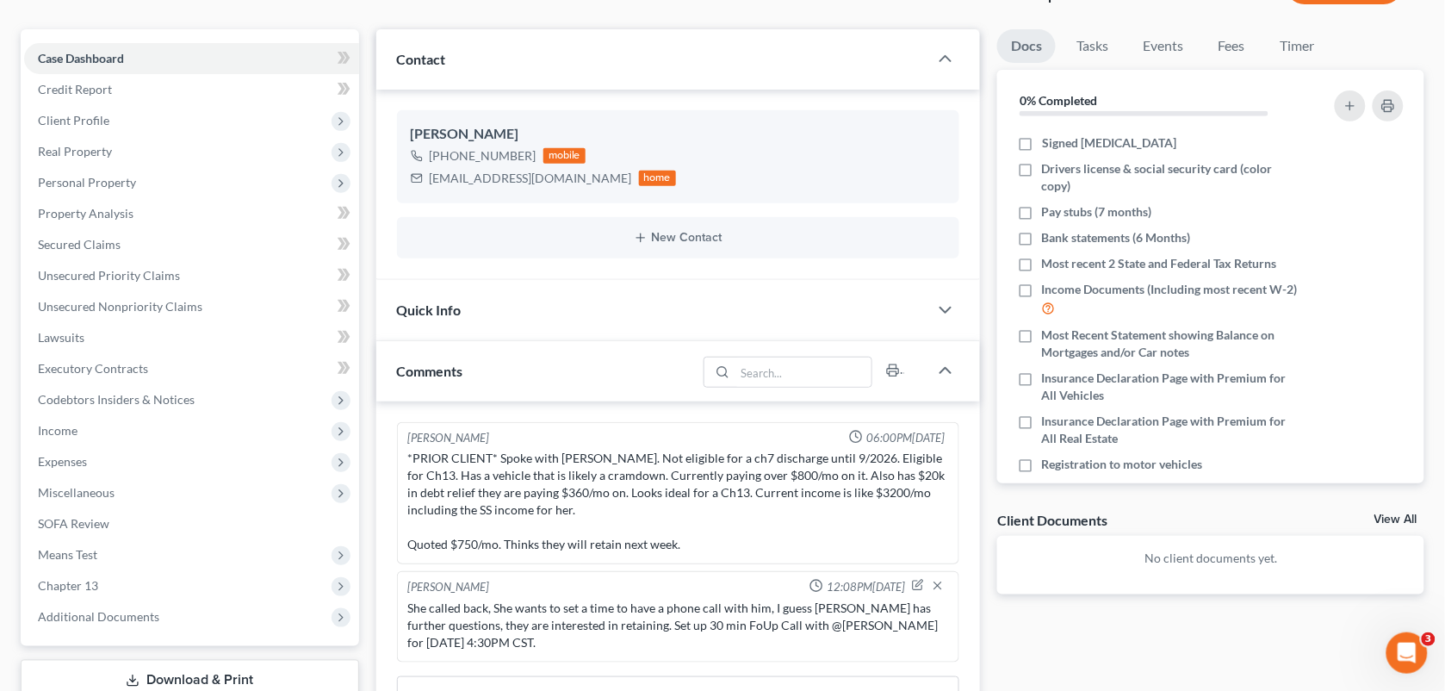
scroll to position [242, 0]
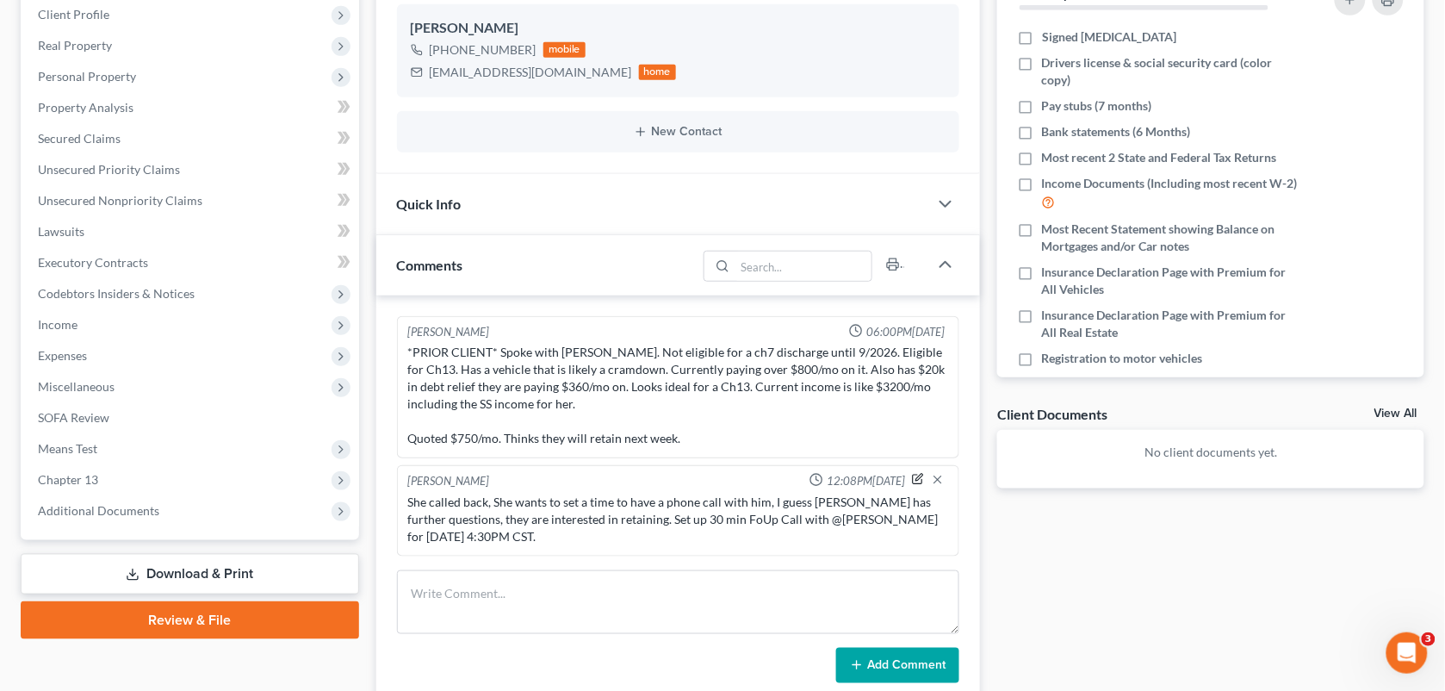
click at [916, 478] on icon "button" at bounding box center [918, 479] width 12 height 12
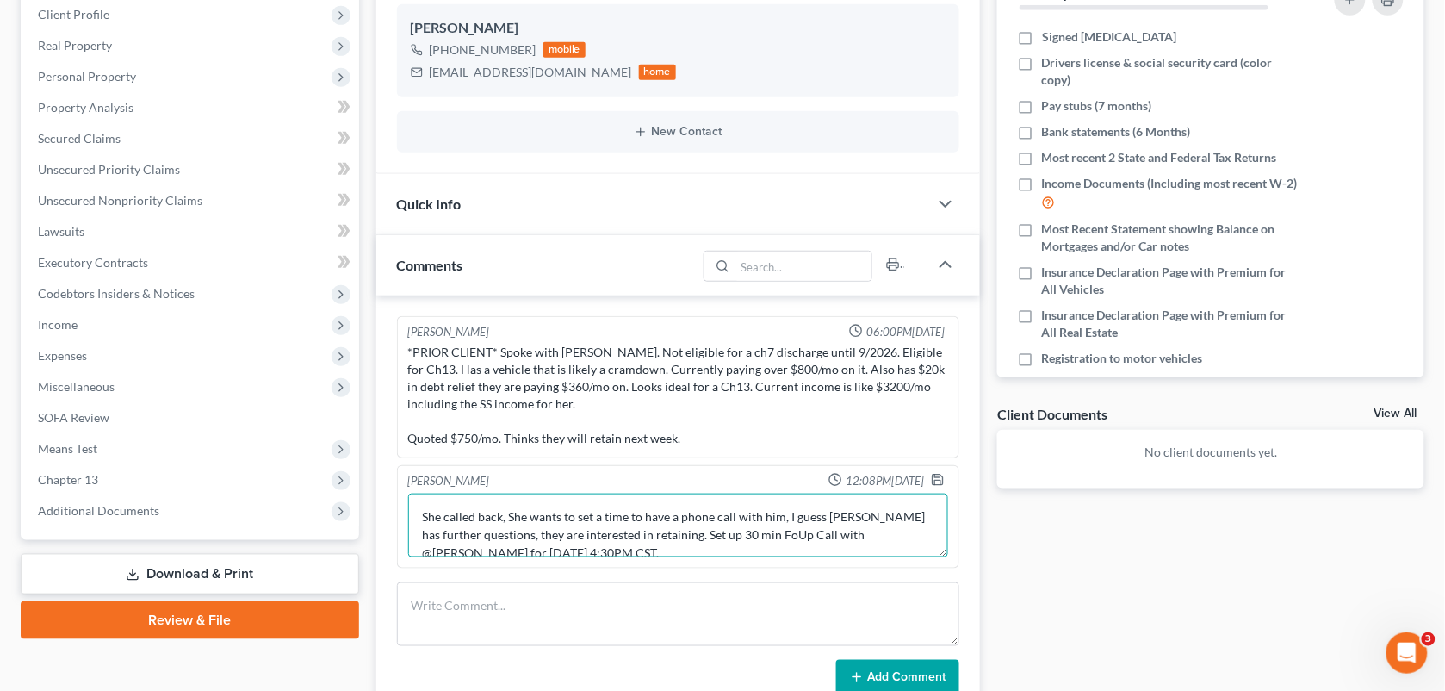
click at [416, 513] on textarea "She called back, She wants to set a time to have a phone call with him, I guess…" at bounding box center [678, 526] width 541 height 64
click at [570, 531] on textarea "She called LVM for us. Returned call, NA, LVM & text. She called back, She want…" at bounding box center [678, 526] width 541 height 64
type textarea "She called LVM for us. Returned call, NA, LVM & text. She called back, She want…"
click at [939, 479] on icon "button" at bounding box center [938, 480] width 14 height 14
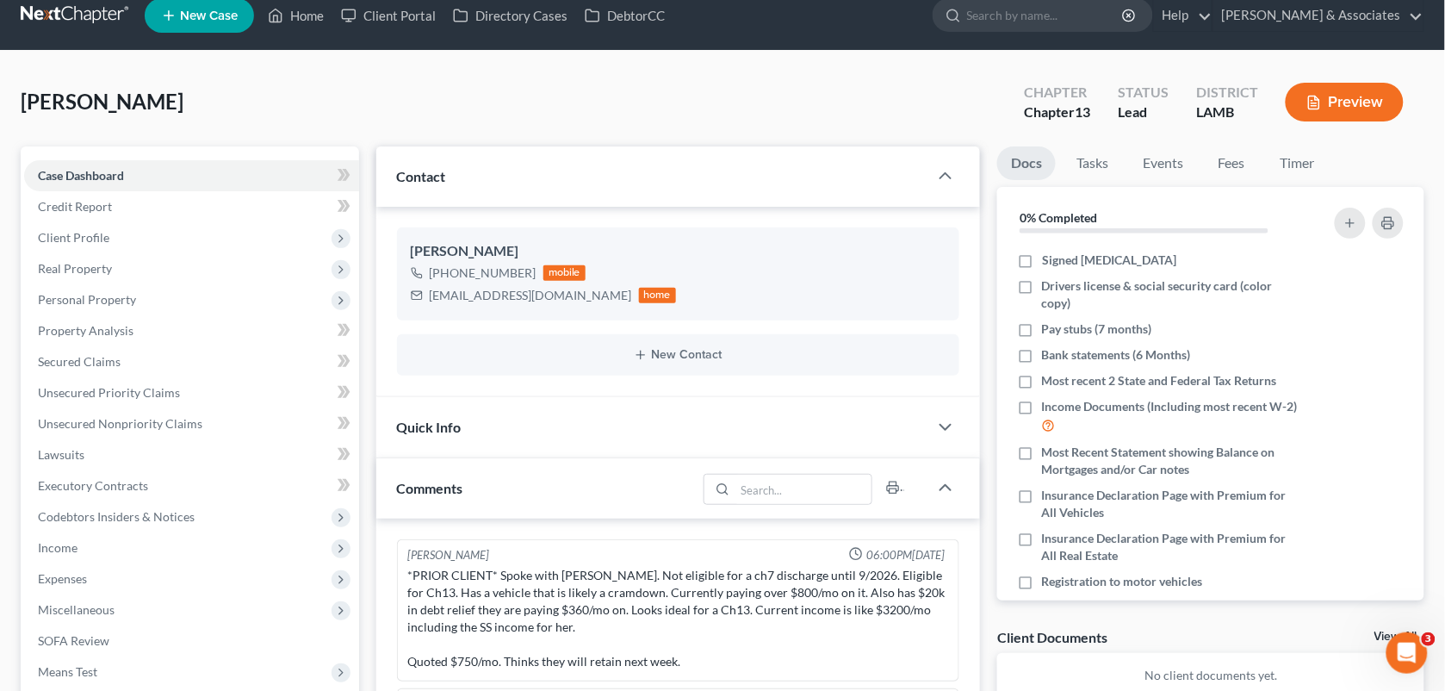
scroll to position [0, 0]
